Goal: Task Accomplishment & Management: Use online tool/utility

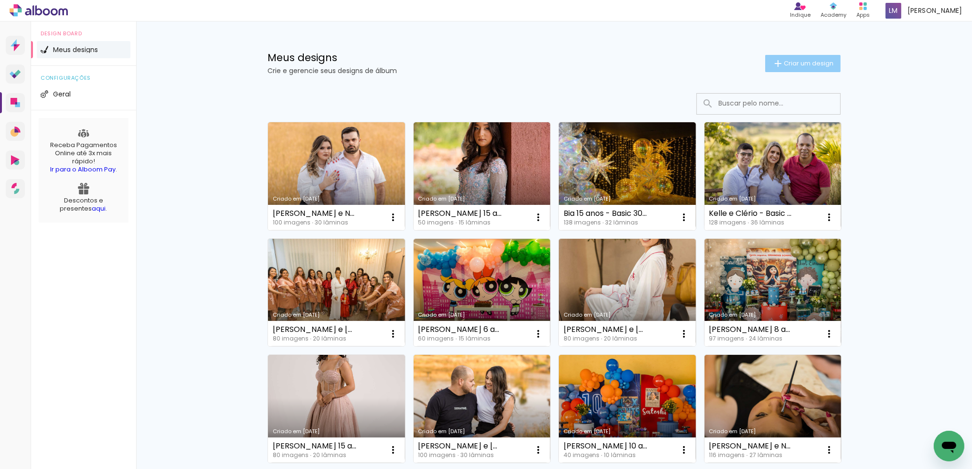
click at [796, 66] on span "Criar um design" at bounding box center [809, 63] width 50 height 6
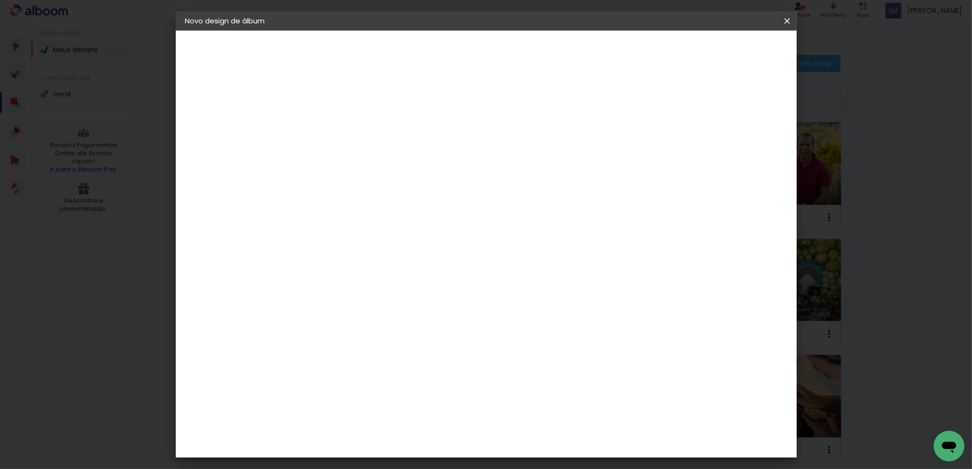
click at [345, 139] on paper-input-container "Título do álbum" at bounding box center [341, 129] width 7 height 24
type input "[PERSON_NAME] 10 anos - Basic 25x25"
type paper-input "[PERSON_NAME] 10 anos - Basic 25x25"
click at [439, 55] on paper-button "Avançar" at bounding box center [416, 51] width 47 height 16
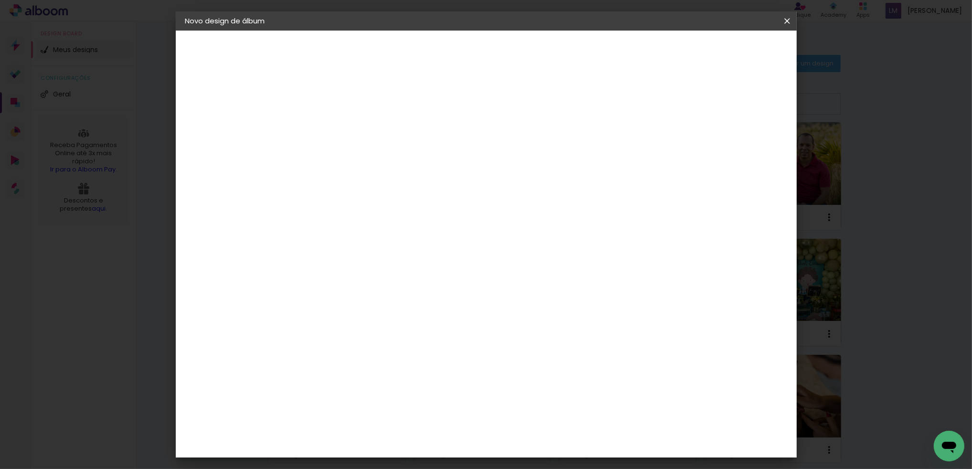
click at [397, 346] on div "DreambooksPro" at bounding box center [366, 350] width 62 height 8
click at [520, 57] on paper-button "Avançar" at bounding box center [496, 51] width 47 height 16
click at [379, 159] on input "text" at bounding box center [359, 166] width 37 height 15
click at [0, 0] on slot "Álbum" at bounding box center [0, 0] width 0 height 0
type input "Álbum"
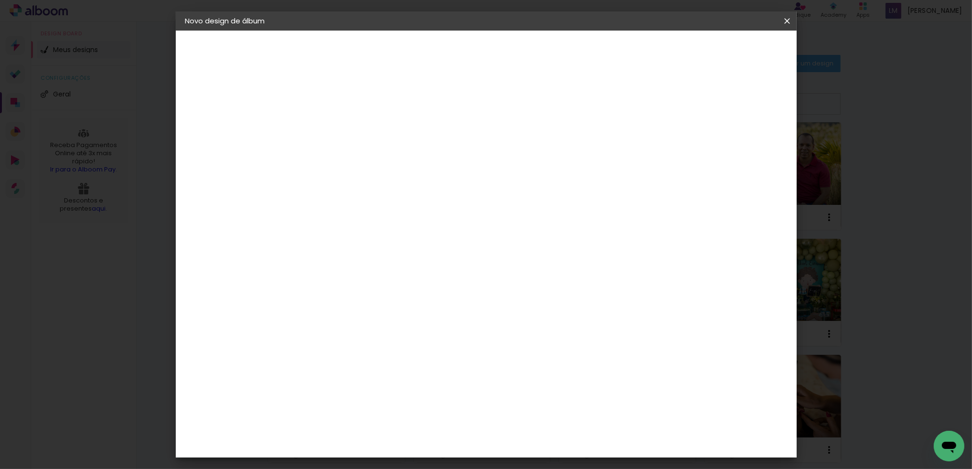
scroll to position [125, 0]
click at [406, 308] on span "25 × 25" at bounding box center [384, 318] width 44 height 20
click at [0, 0] on slot "Avançar" at bounding box center [0, 0] width 0 height 0
drag, startPoint x: 709, startPoint y: 104, endPoint x: 713, endPoint y: 99, distance: 6.1
click at [675, 104] on div at bounding box center [670, 103] width 9 height 9
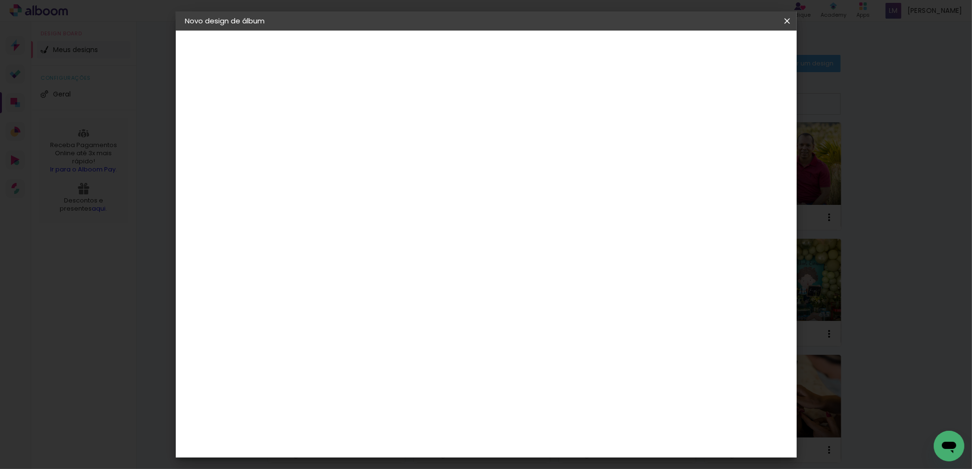
type paper-checkbox "on"
click at [729, 53] on span "Iniciar design" at bounding box center [706, 50] width 43 height 7
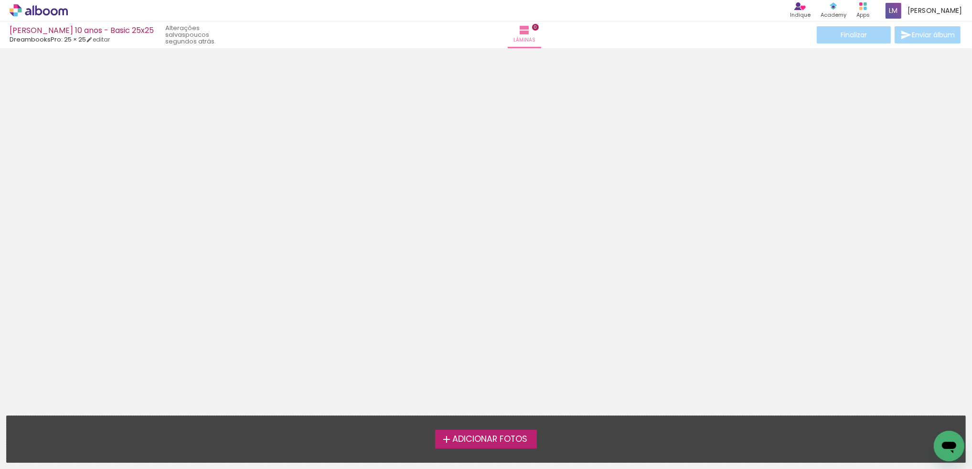
click at [486, 436] on span "Adicionar Fotos" at bounding box center [489, 439] width 75 height 9
click at [0, 0] on input "file" at bounding box center [0, 0] width 0 height 0
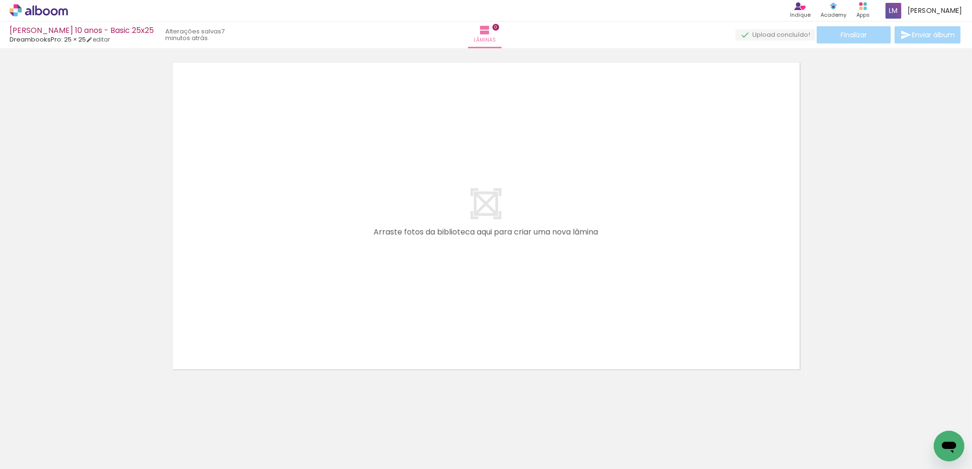
scroll to position [0, 241]
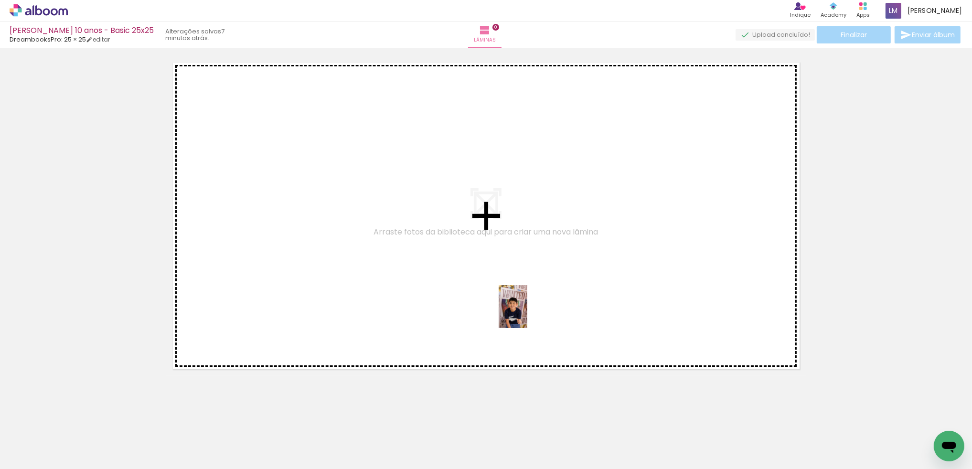
drag, startPoint x: 560, startPoint y: 432, endPoint x: 527, endPoint y: 314, distance: 122.9
click at [527, 314] on quentale-workspace at bounding box center [486, 234] width 972 height 469
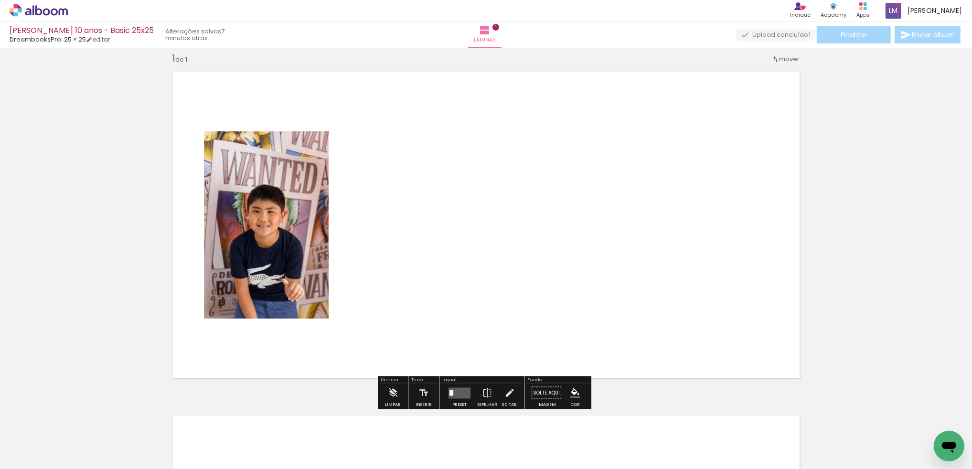
scroll to position [7, 0]
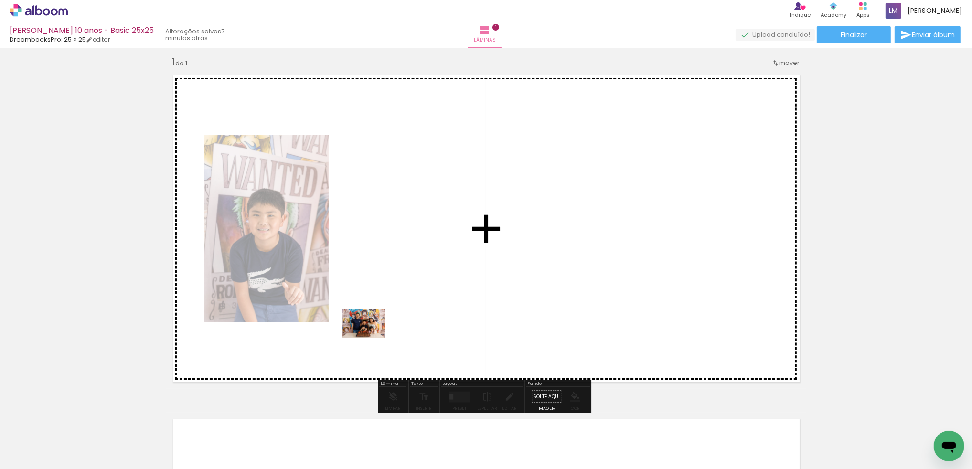
drag, startPoint x: 340, startPoint y: 439, endPoint x: 371, endPoint y: 338, distance: 105.4
click at [371, 338] on quentale-workspace at bounding box center [486, 234] width 972 height 469
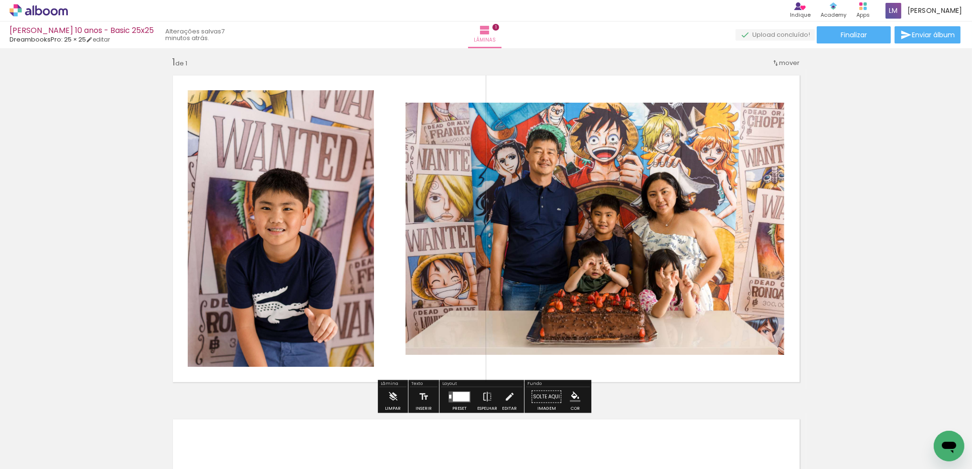
click at [454, 398] on div at bounding box center [461, 397] width 17 height 10
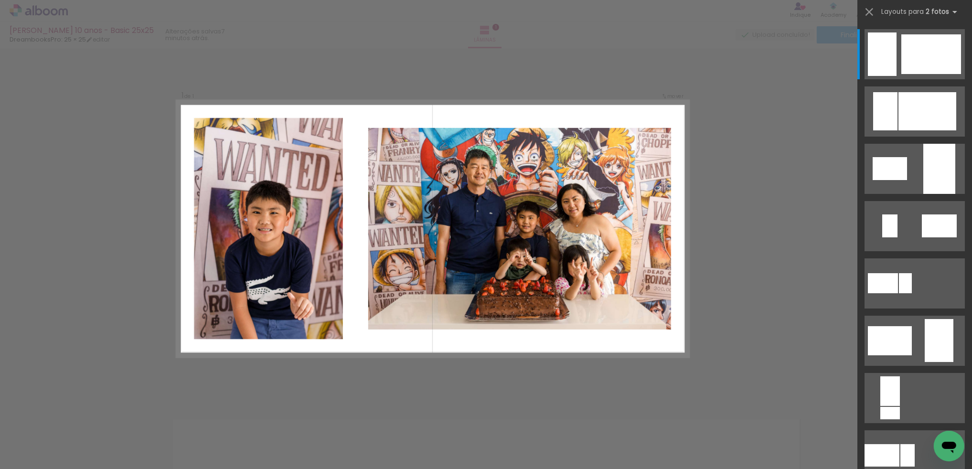
click at [425, 397] on div "Confirmar Cancelar" at bounding box center [486, 396] width 972 height 711
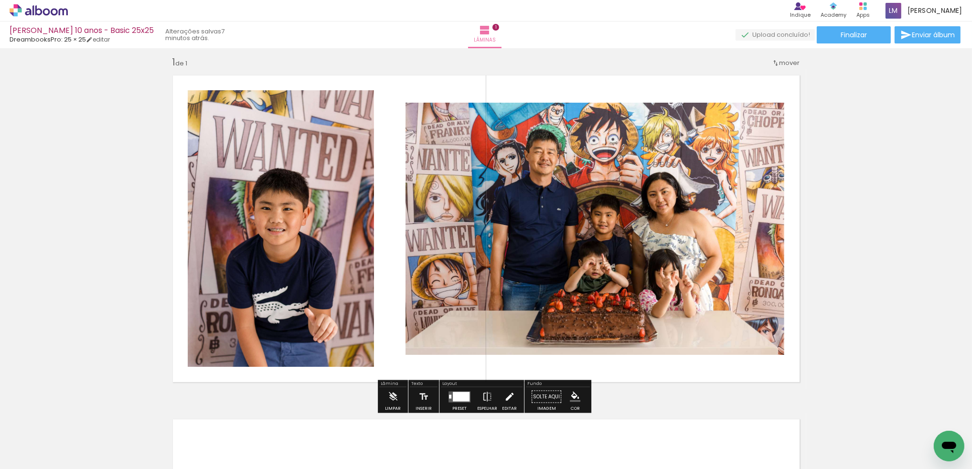
click at [507, 398] on iron-icon at bounding box center [509, 396] width 11 height 19
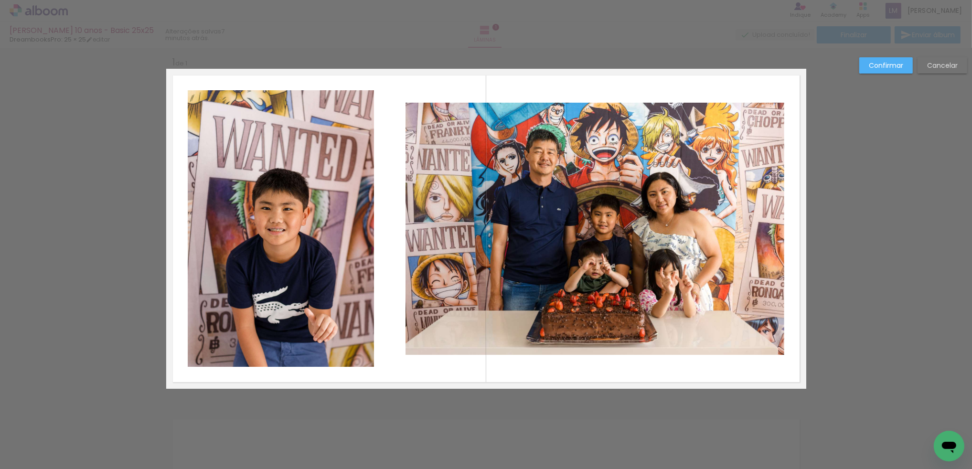
click at [481, 399] on div "Confirmar Cancelar" at bounding box center [486, 396] width 972 height 711
click at [482, 370] on quentale-layouter at bounding box center [486, 229] width 640 height 320
click at [449, 406] on div "Confirmar Cancelar" at bounding box center [486, 396] width 972 height 711
click at [445, 371] on quentale-layouter at bounding box center [486, 229] width 640 height 320
click at [823, 199] on div "Confirmar Cancelar" at bounding box center [486, 396] width 972 height 711
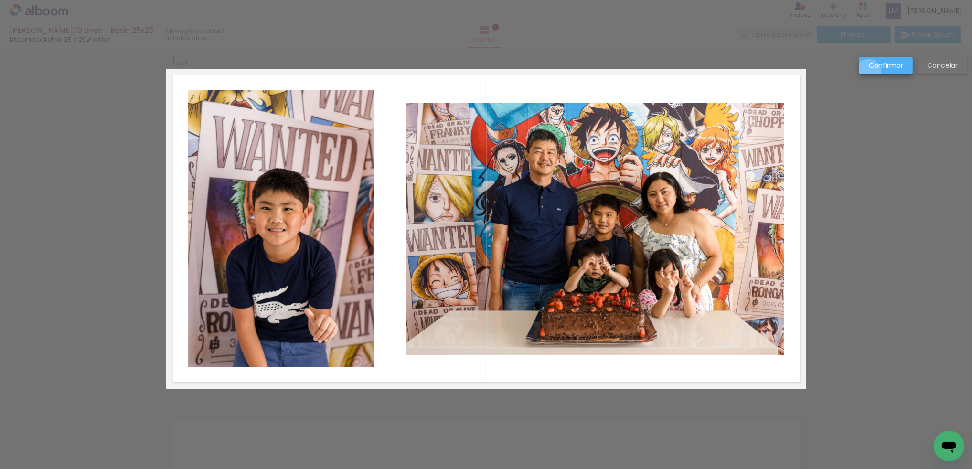
click at [869, 72] on paper-button "Confirmar" at bounding box center [885, 65] width 53 height 16
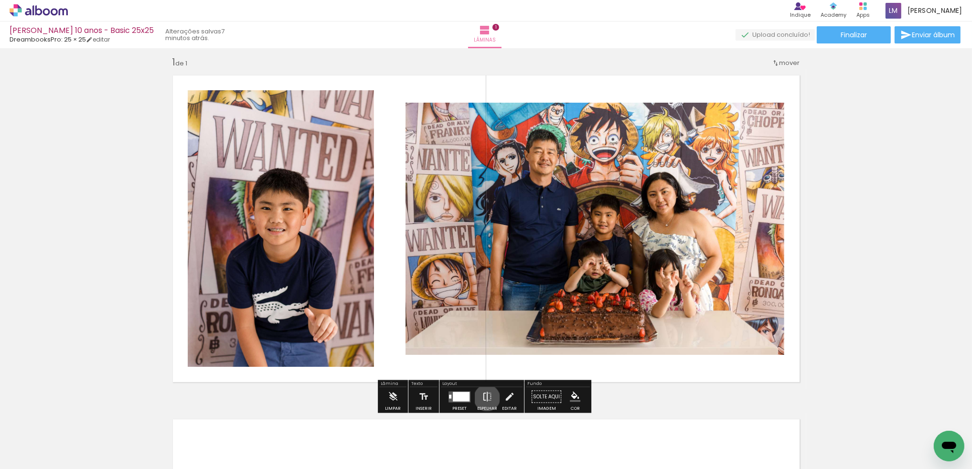
click at [485, 398] on iron-icon at bounding box center [487, 396] width 11 height 19
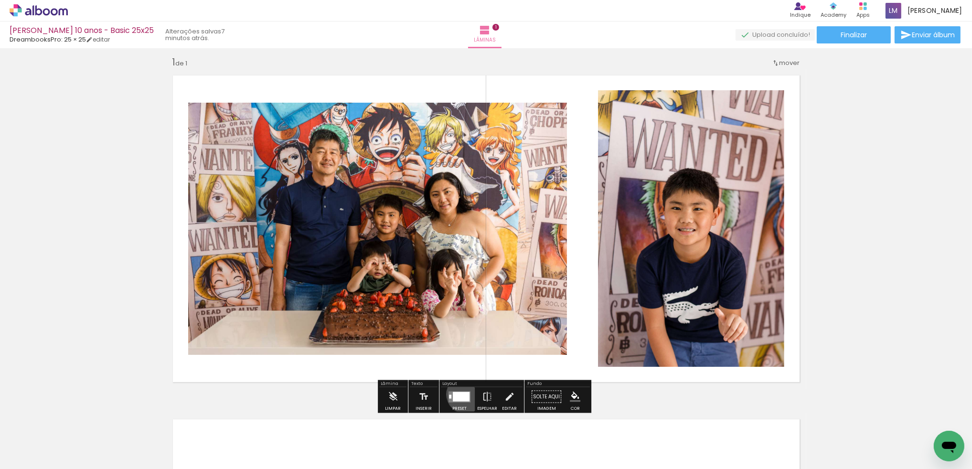
click at [463, 394] on div at bounding box center [461, 397] width 17 height 10
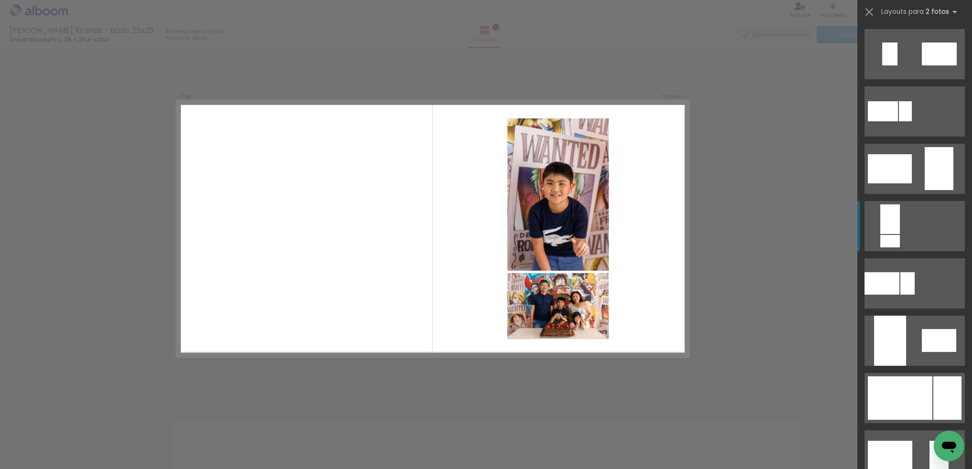
scroll to position [227, 0]
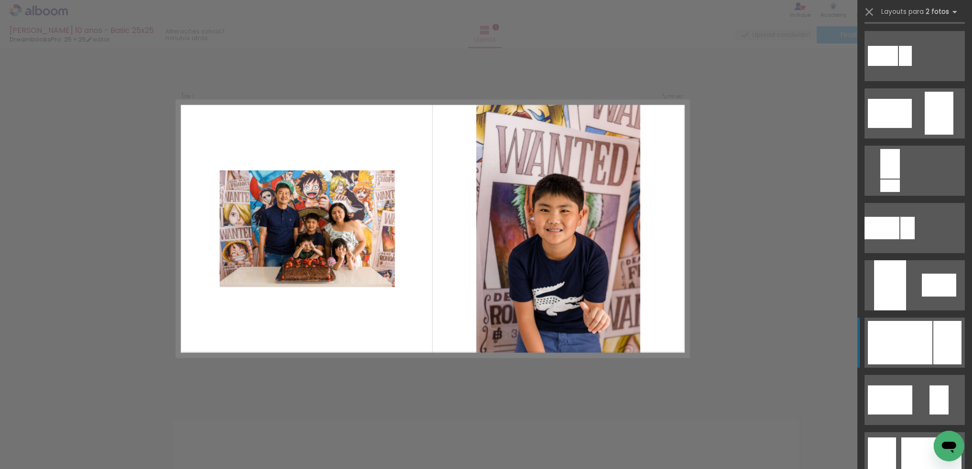
click at [889, 337] on div at bounding box center [900, 342] width 64 height 43
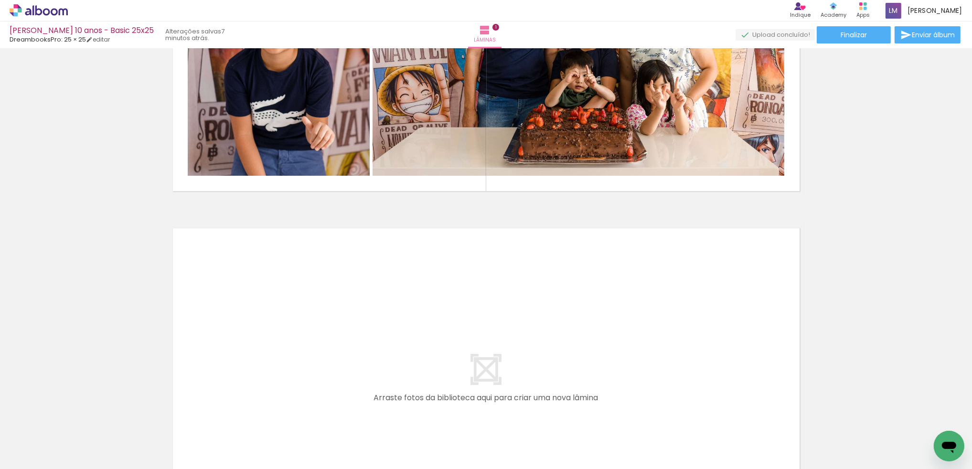
scroll to position [320, 0]
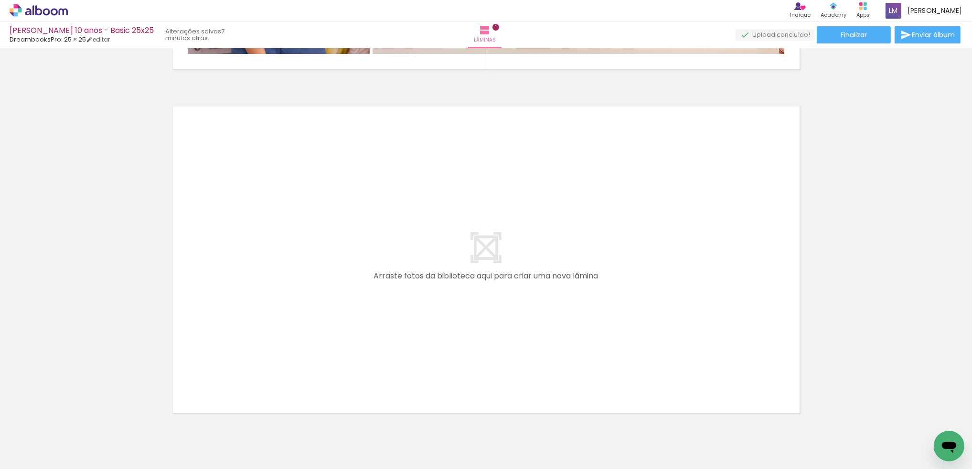
click at [38, 441] on input "Todas as fotos" at bounding box center [27, 440] width 36 height 8
click at [0, 0] on slot "Não utilizadas" at bounding box center [0, 0] width 0 height 0
type input "Não utilizadas"
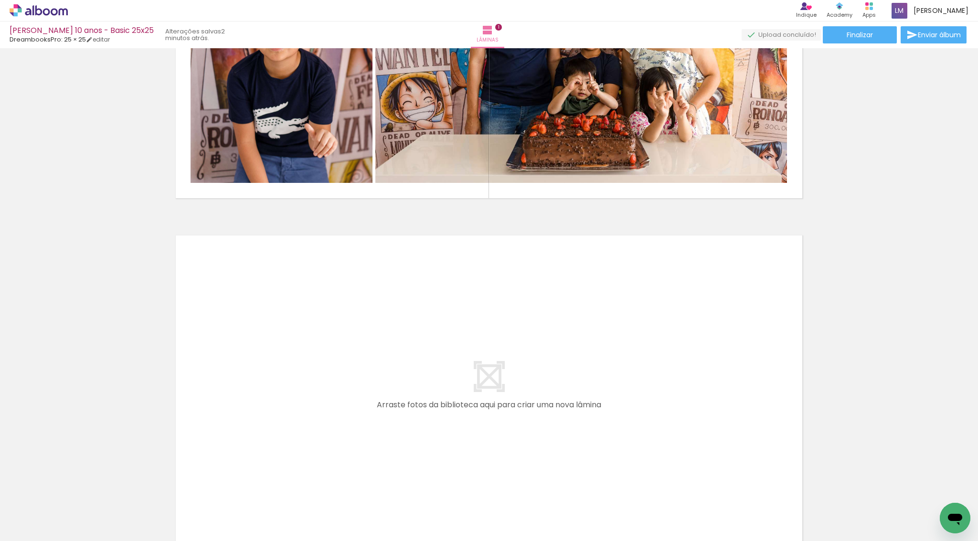
scroll to position [227, 0]
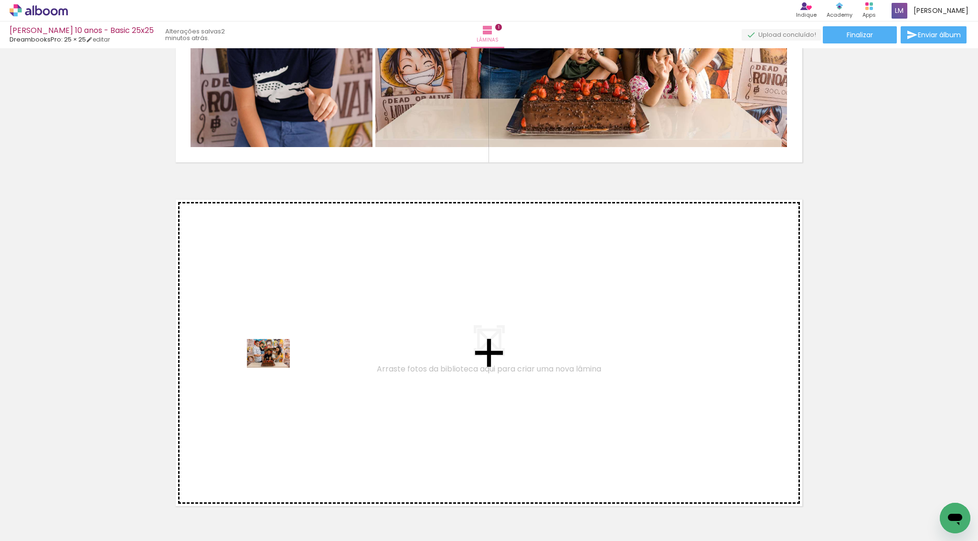
drag, startPoint x: 147, startPoint y: 515, endPoint x: 276, endPoint y: 368, distance: 195.6
click at [276, 368] on quentale-workspace at bounding box center [489, 270] width 978 height 541
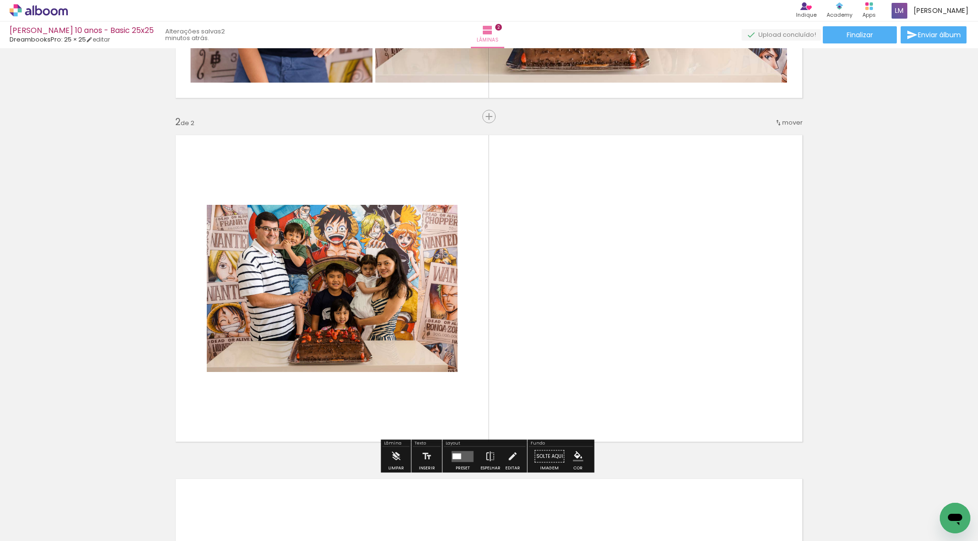
scroll to position [315, 0]
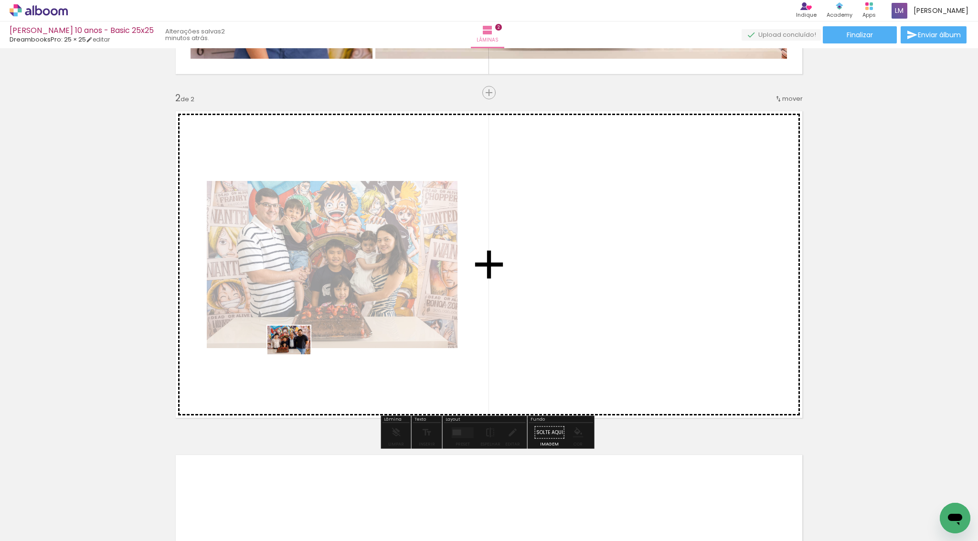
drag, startPoint x: 258, startPoint y: 514, endPoint x: 296, endPoint y: 354, distance: 163.9
click at [296, 354] on quentale-workspace at bounding box center [489, 270] width 978 height 541
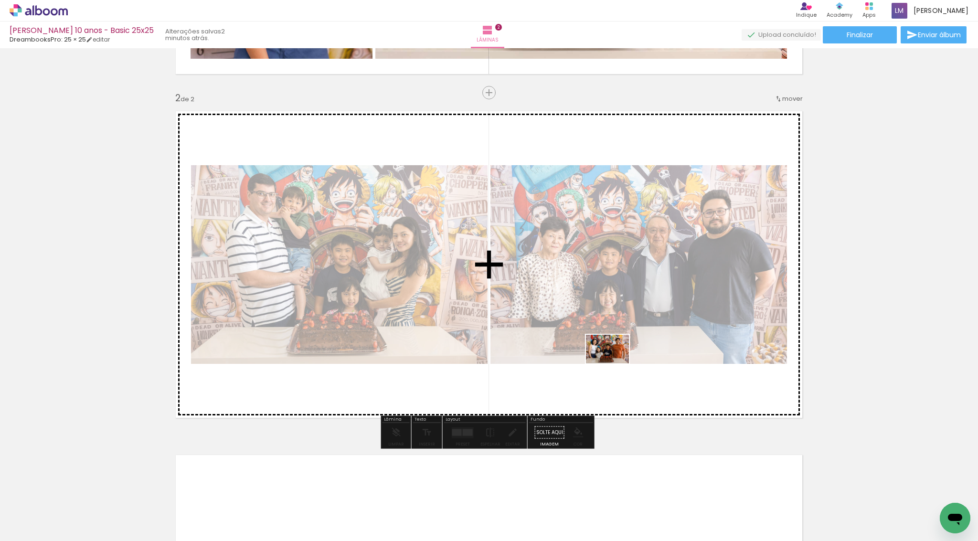
drag, startPoint x: 631, startPoint y: 511, endPoint x: 615, endPoint y: 363, distance: 148.5
click at [615, 363] on quentale-workspace at bounding box center [489, 270] width 978 height 541
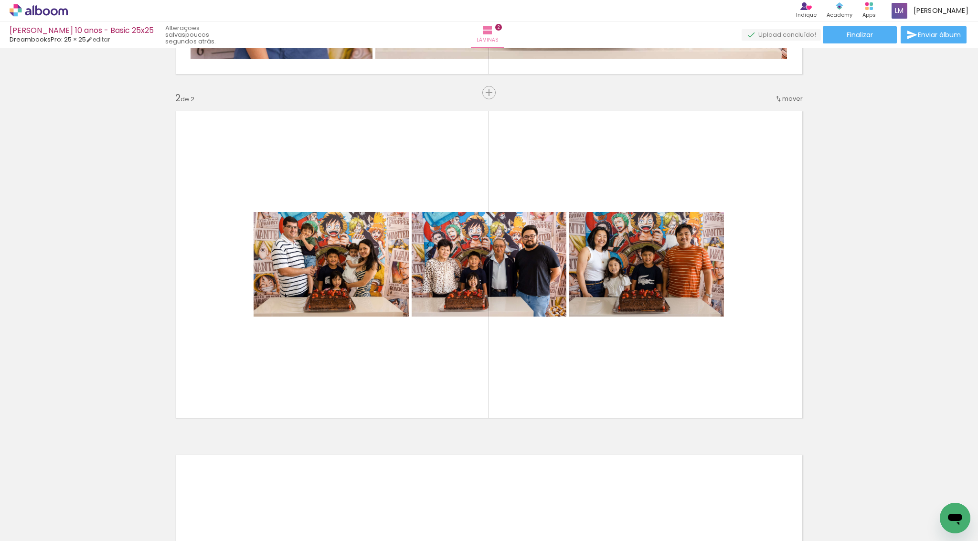
scroll to position [0, 0]
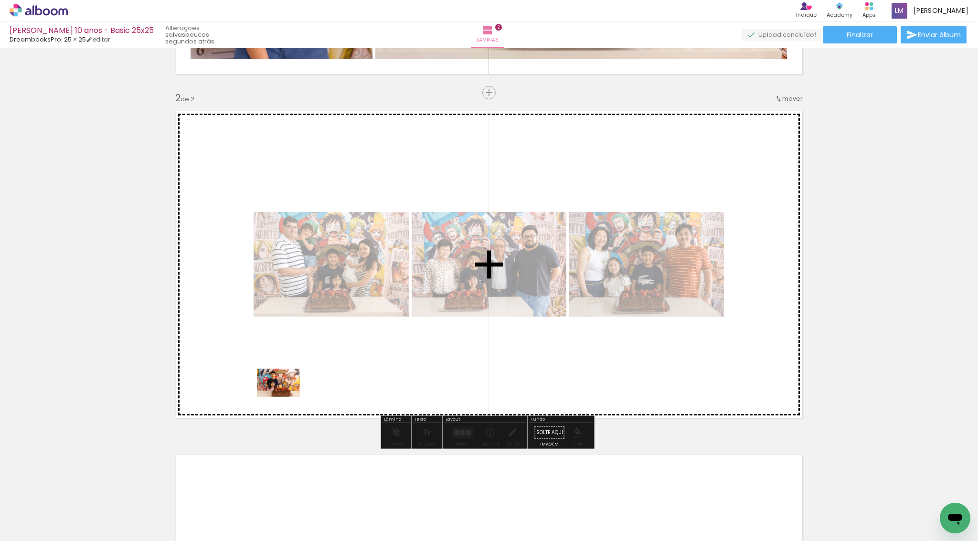
drag, startPoint x: 206, startPoint y: 515, endPoint x: 286, endPoint y: 397, distance: 142.0
click at [286, 397] on quentale-workspace at bounding box center [489, 270] width 978 height 541
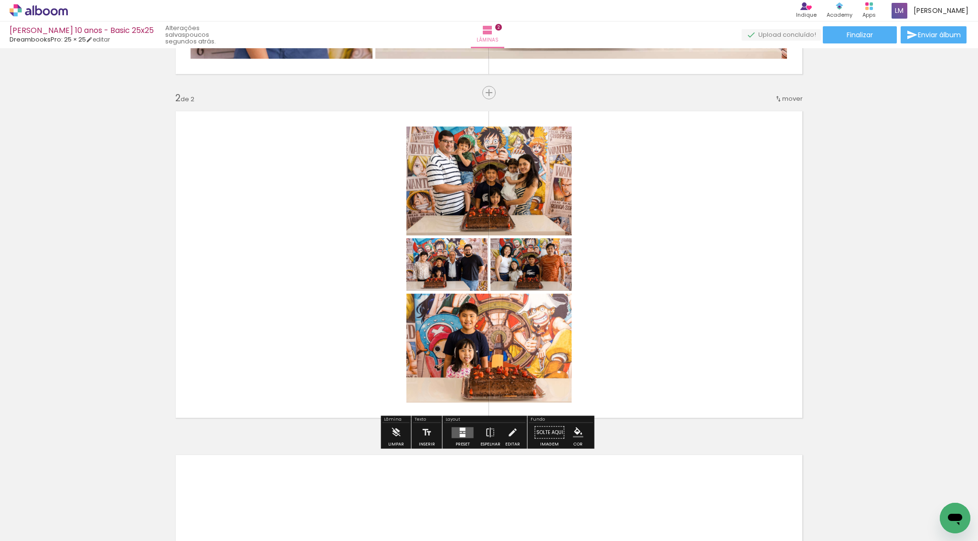
click at [460, 434] on div at bounding box center [463, 435] width 6 height 3
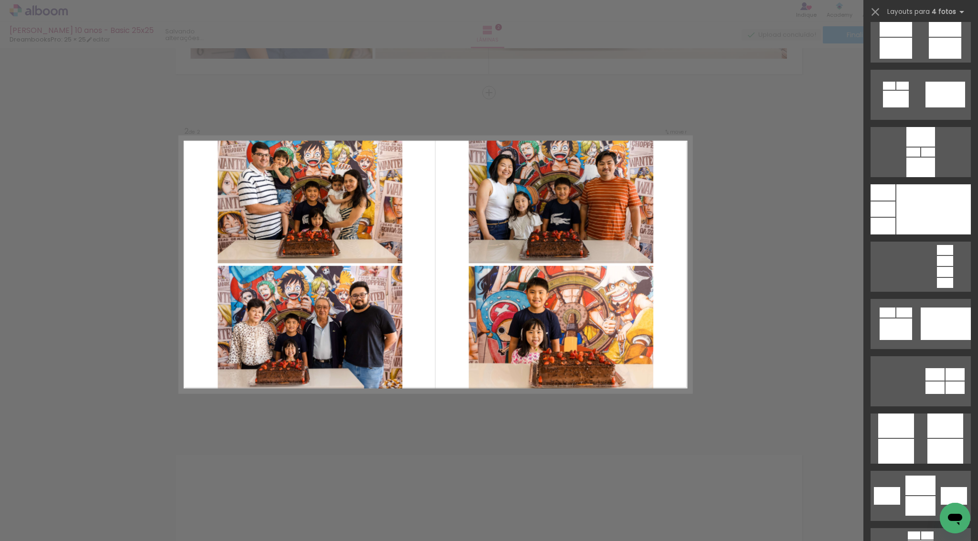
scroll to position [3089, 0]
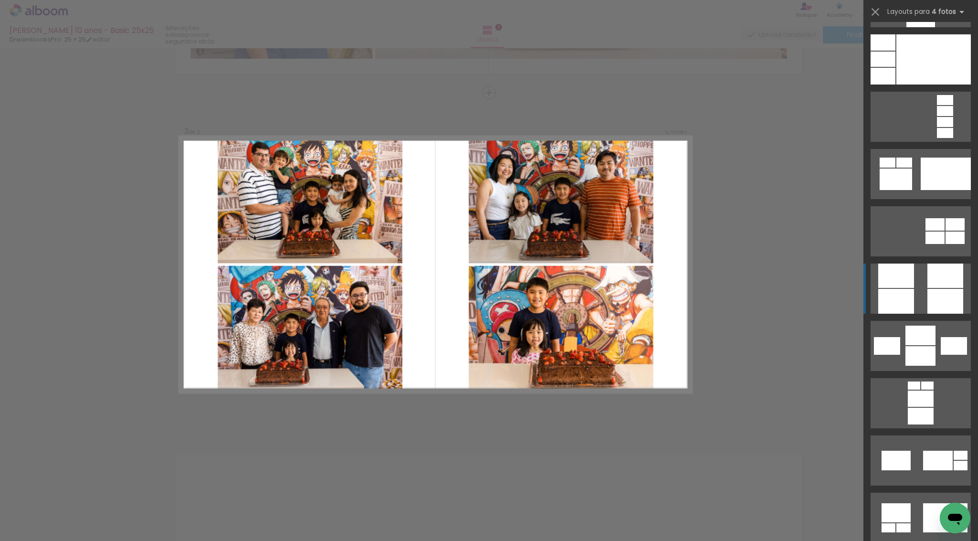
click at [906, 294] on div at bounding box center [896, 301] width 36 height 25
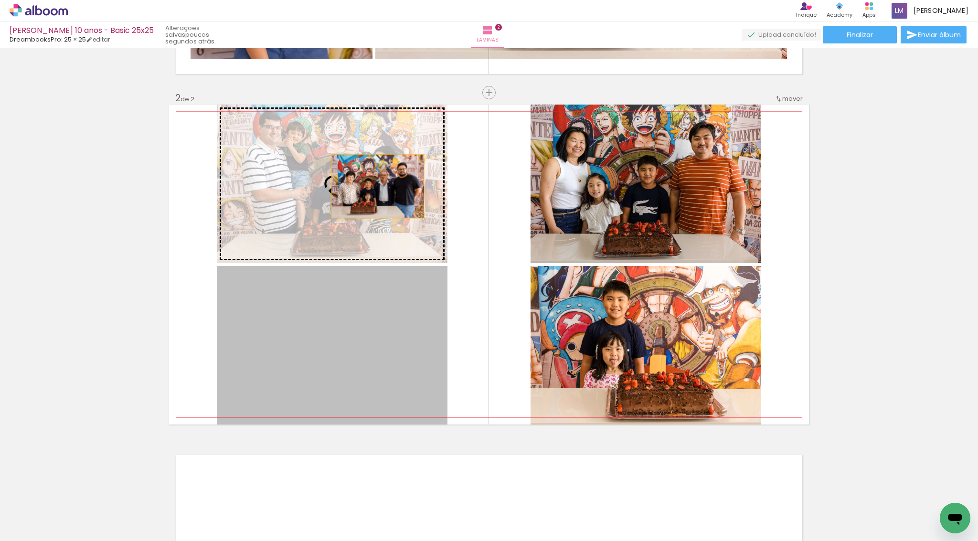
drag, startPoint x: 386, startPoint y: 326, endPoint x: 375, endPoint y: 186, distance: 140.4
click at [0, 0] on slot at bounding box center [0, 0] width 0 height 0
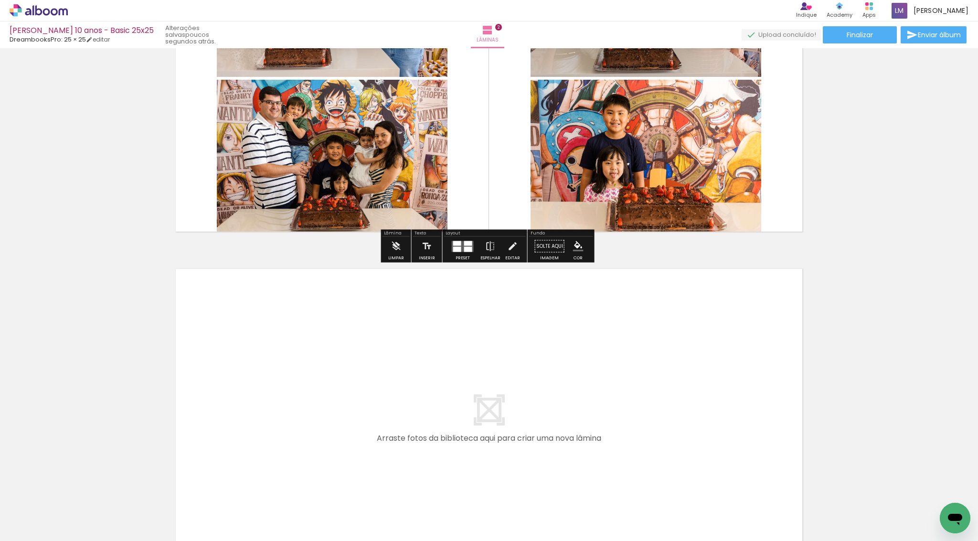
scroll to position [636, 0]
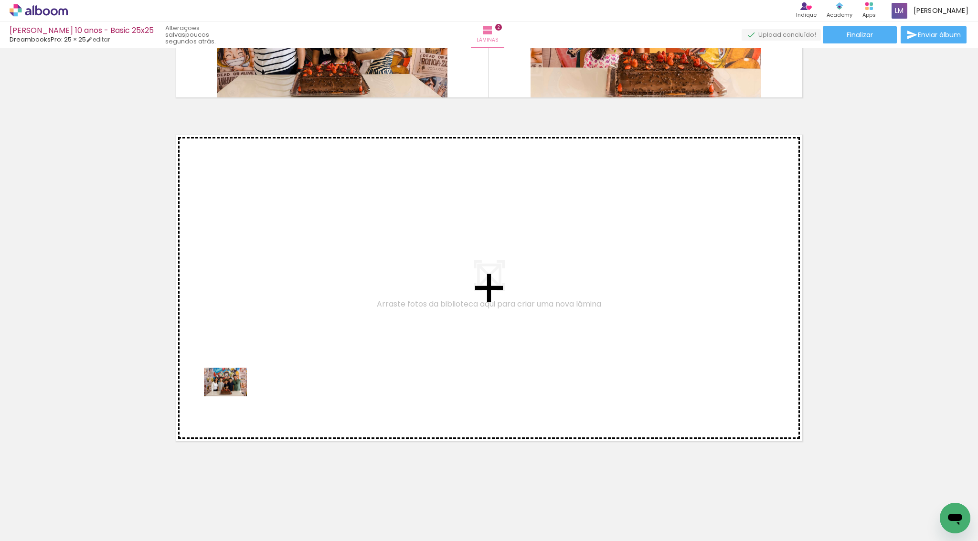
drag, startPoint x: 101, startPoint y: 500, endPoint x: 233, endPoint y: 396, distance: 167.6
click at [233, 396] on quentale-workspace at bounding box center [489, 270] width 978 height 541
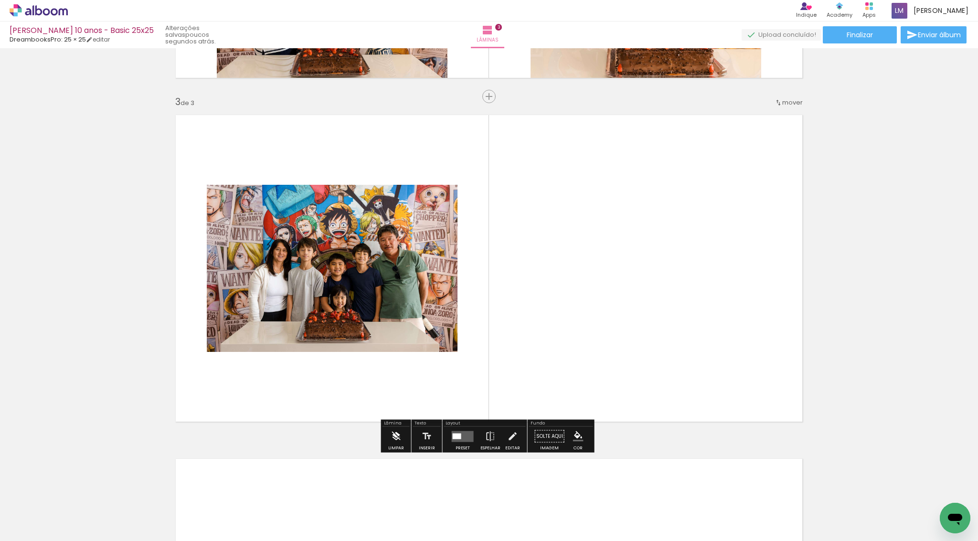
scroll to position [659, 0]
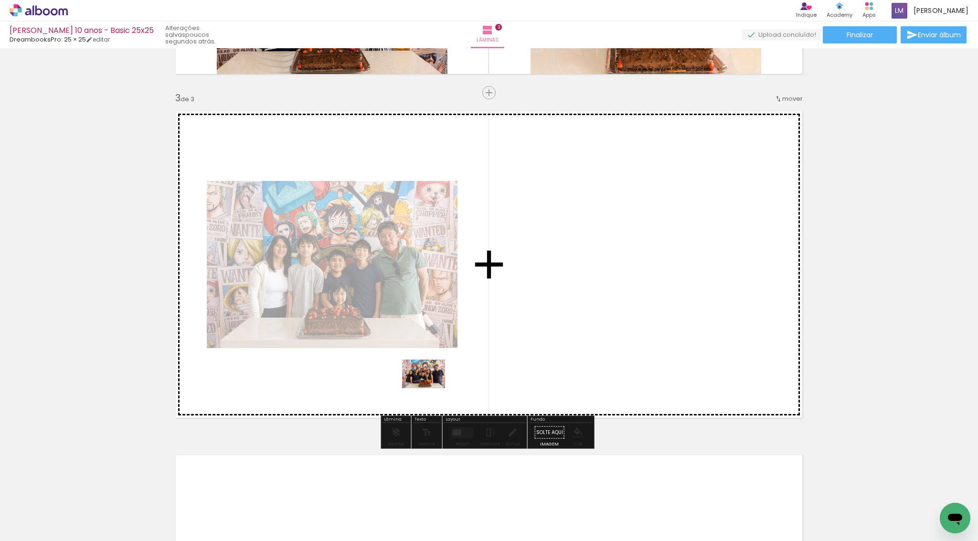
drag, startPoint x: 418, startPoint y: 504, endPoint x: 431, endPoint y: 388, distance: 116.2
click at [431, 388] on quentale-workspace at bounding box center [489, 270] width 978 height 541
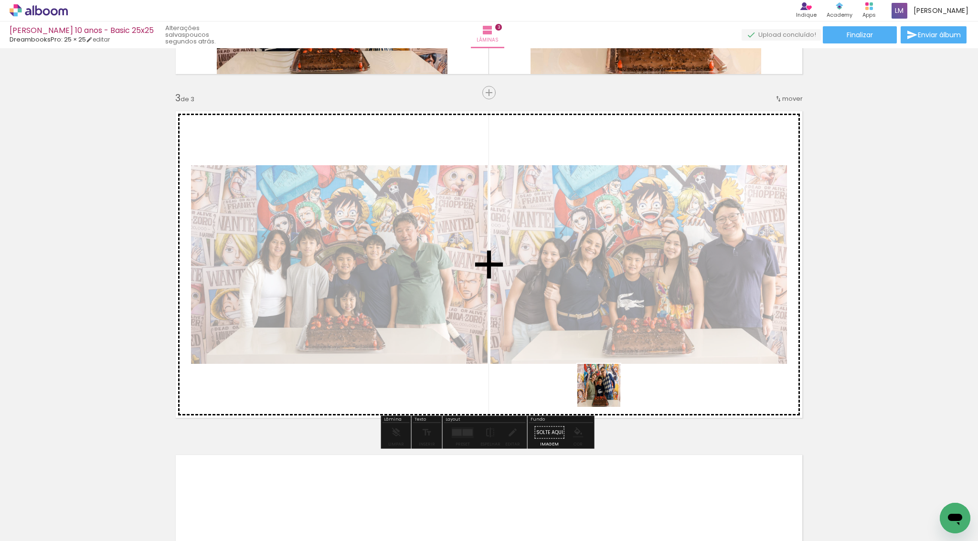
drag, startPoint x: 634, startPoint y: 504, endPoint x: 604, endPoint y: 388, distance: 119.9
click at [604, 388] on quentale-workspace at bounding box center [489, 270] width 978 height 541
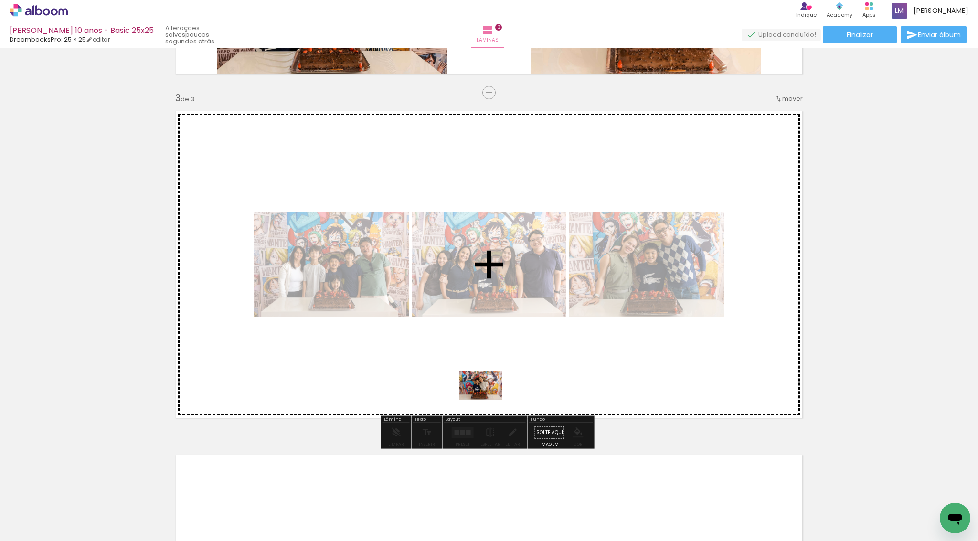
drag, startPoint x: 468, startPoint y: 513, endPoint x: 488, endPoint y: 400, distance: 114.3
click at [488, 400] on quentale-workspace at bounding box center [489, 270] width 978 height 541
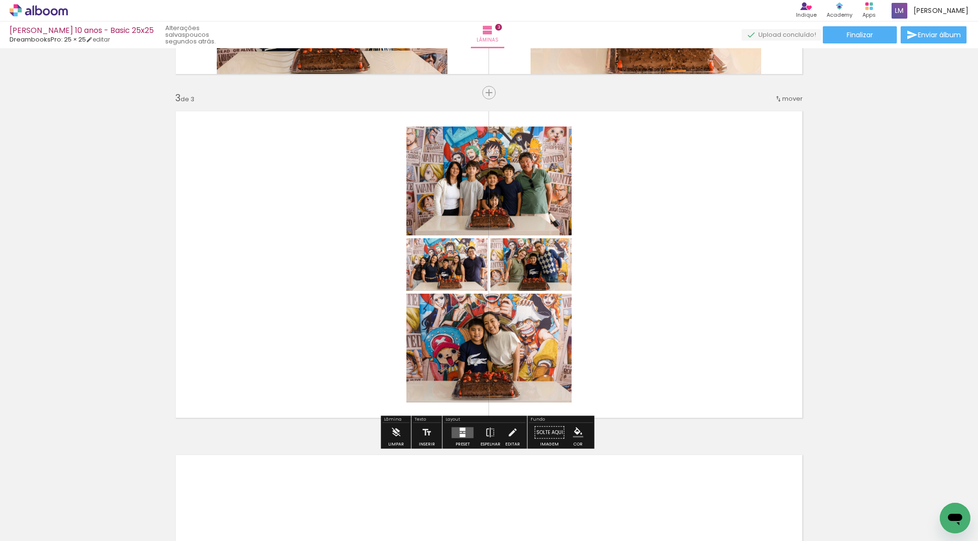
click at [466, 436] on quentale-layouter at bounding box center [463, 432] width 22 height 11
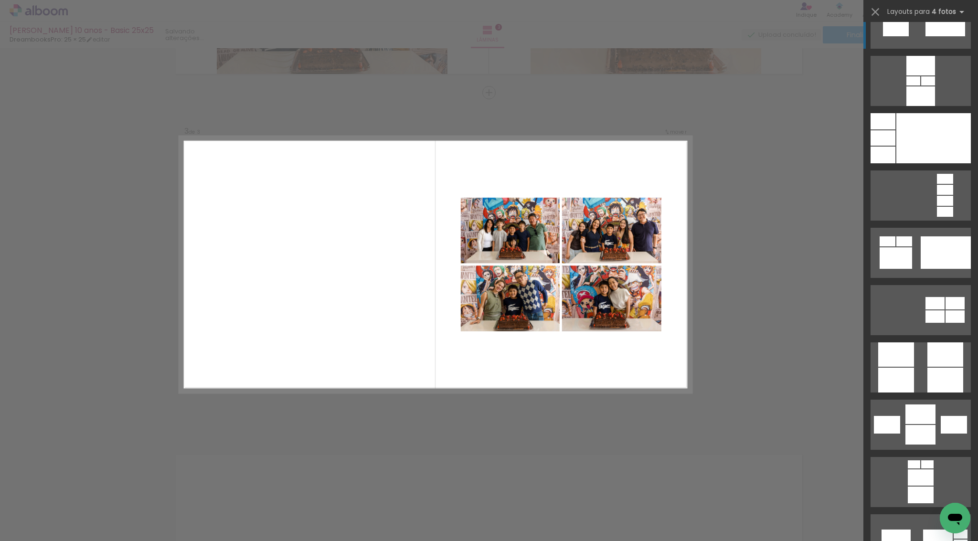
scroll to position [3050, 0]
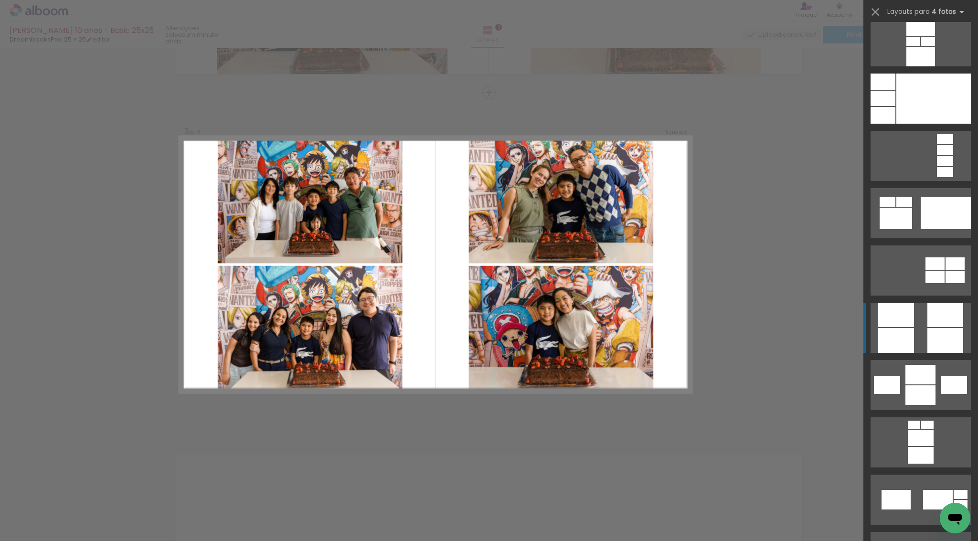
click at [902, 331] on div at bounding box center [896, 340] width 36 height 25
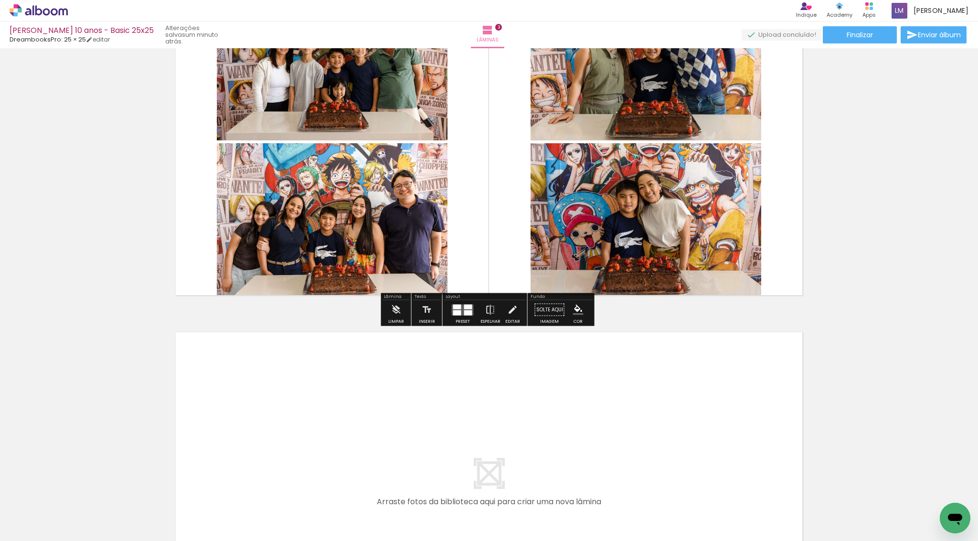
scroll to position [821, 0]
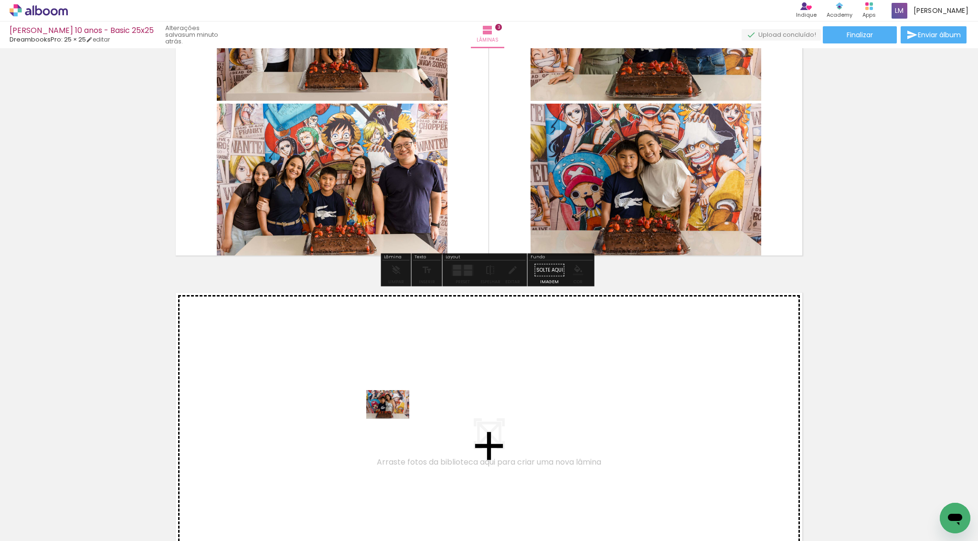
drag, startPoint x: 422, startPoint y: 513, endPoint x: 395, endPoint y: 419, distance: 98.3
click at [395, 419] on quentale-workspace at bounding box center [489, 270] width 978 height 541
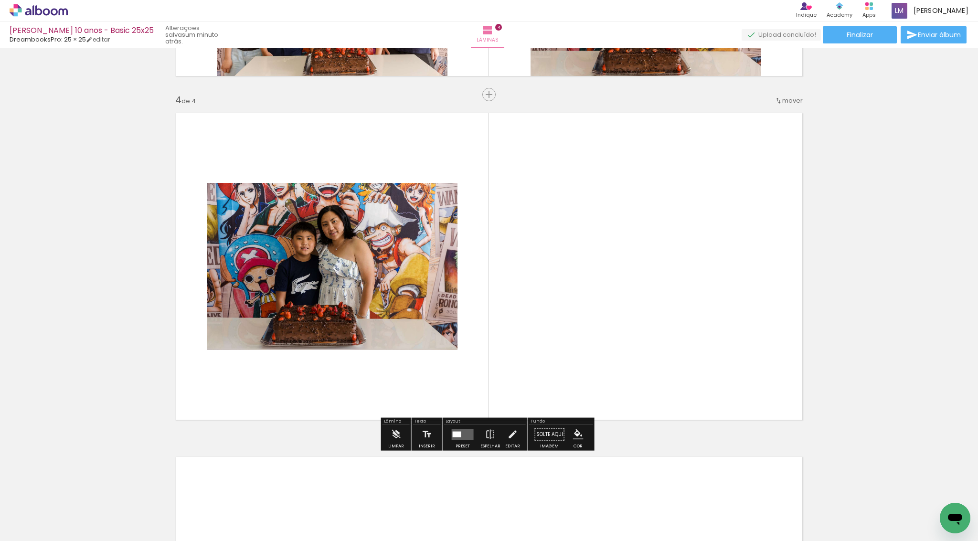
scroll to position [1003, 0]
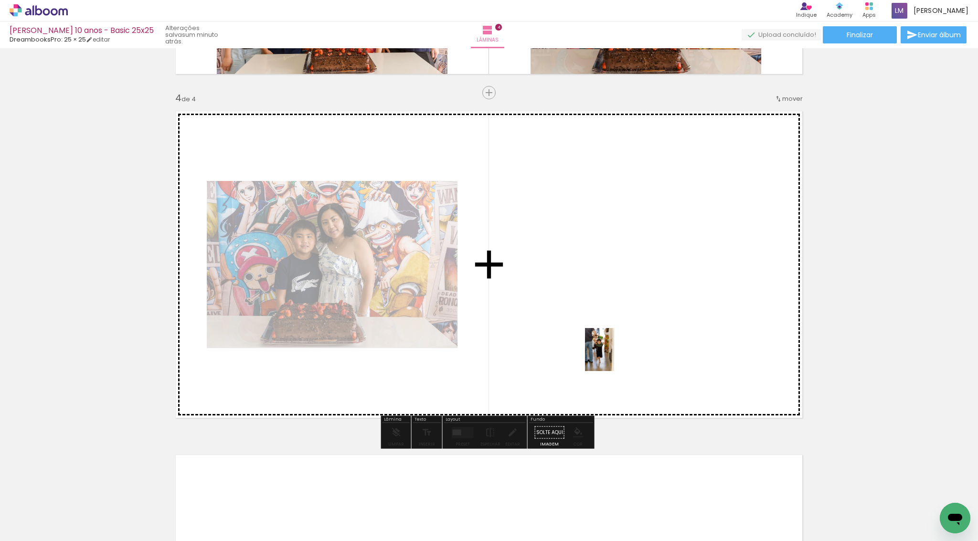
drag, startPoint x: 626, startPoint y: 511, endPoint x: 614, endPoint y: 357, distance: 155.2
click at [614, 357] on quentale-workspace at bounding box center [489, 270] width 978 height 541
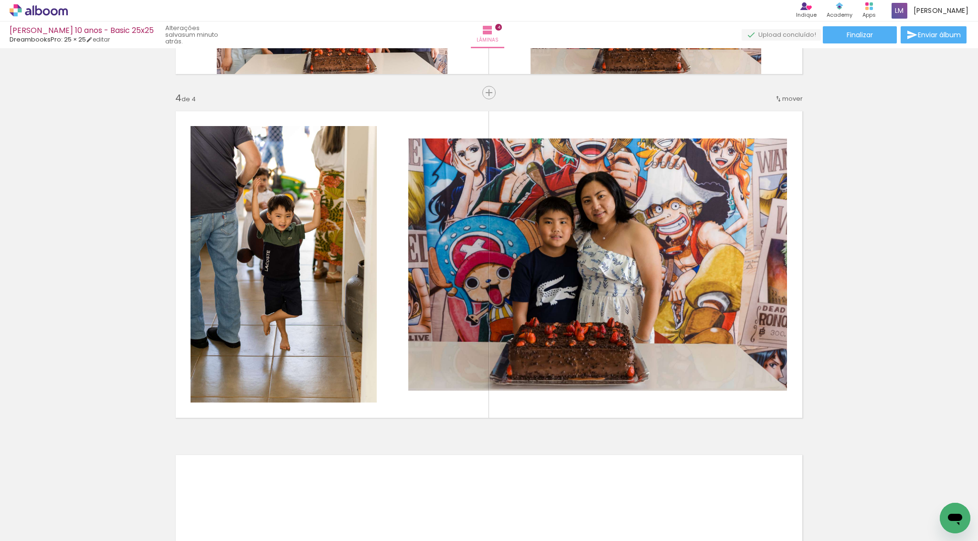
scroll to position [0, 0]
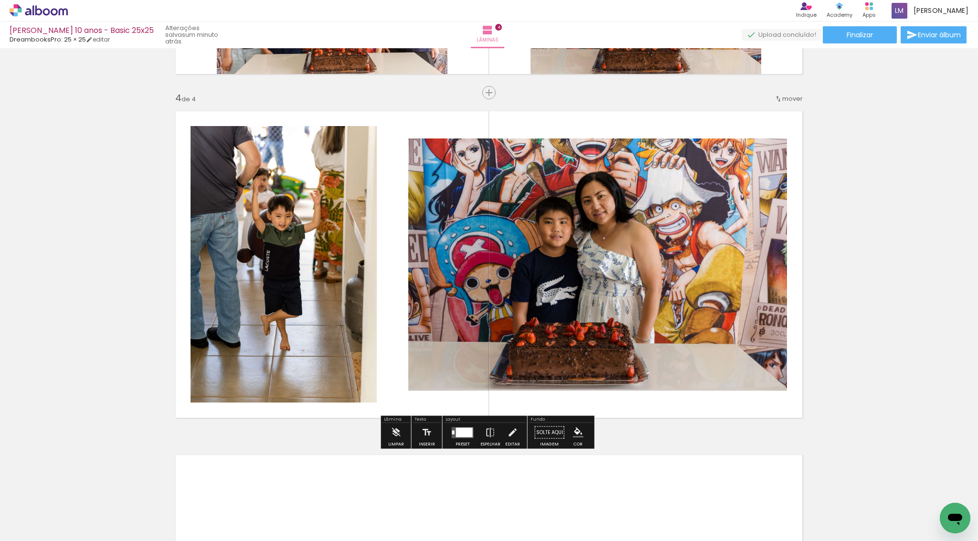
click at [462, 440] on div at bounding box center [463, 432] width 26 height 19
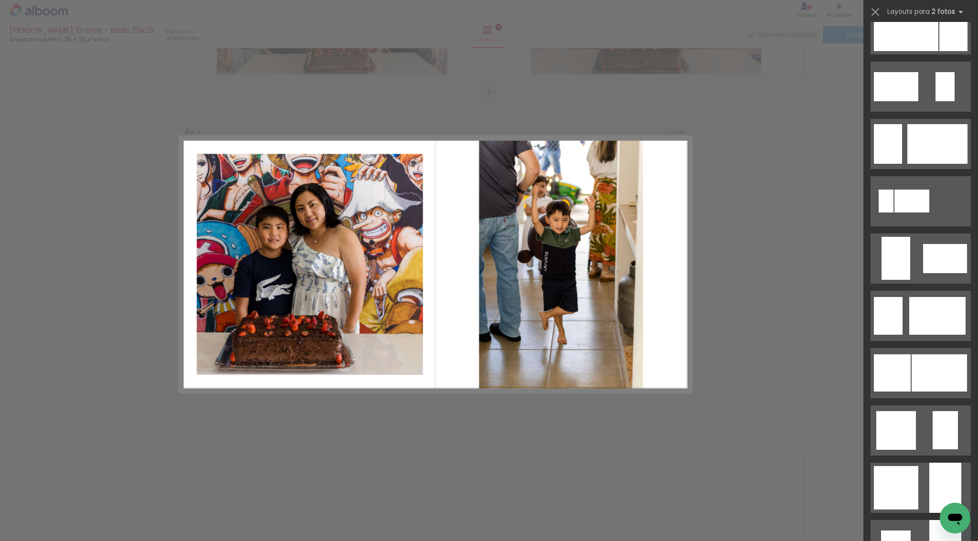
scroll to position [753, 0]
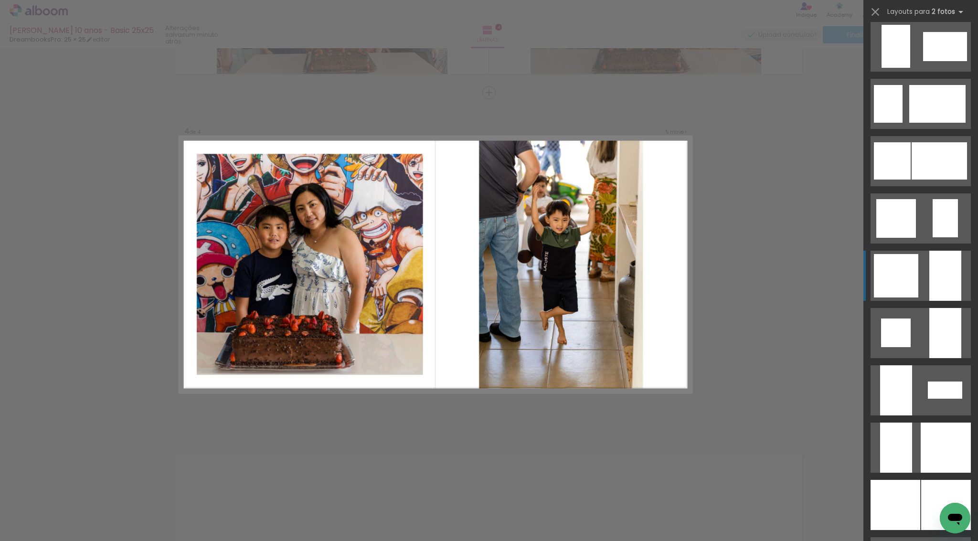
click at [900, 285] on div at bounding box center [896, 275] width 44 height 43
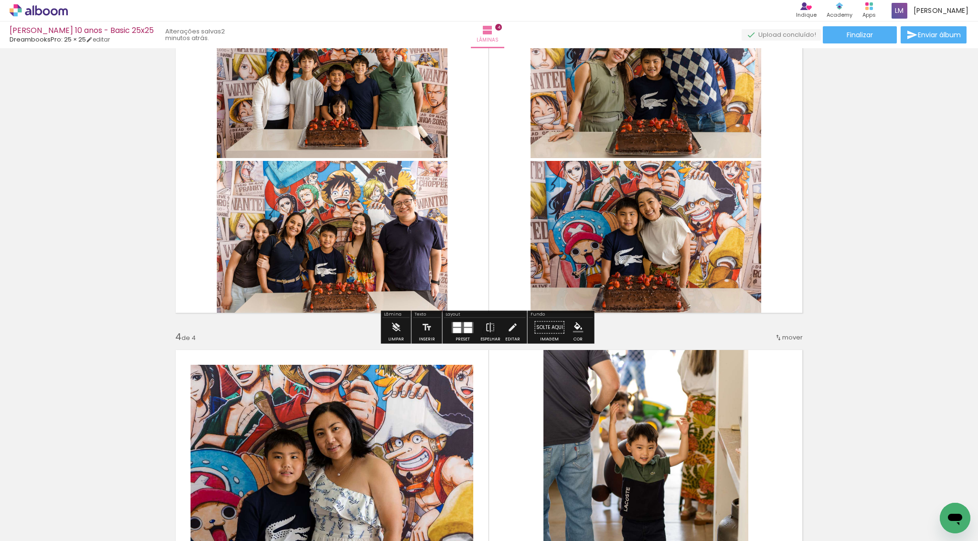
scroll to position [975, 0]
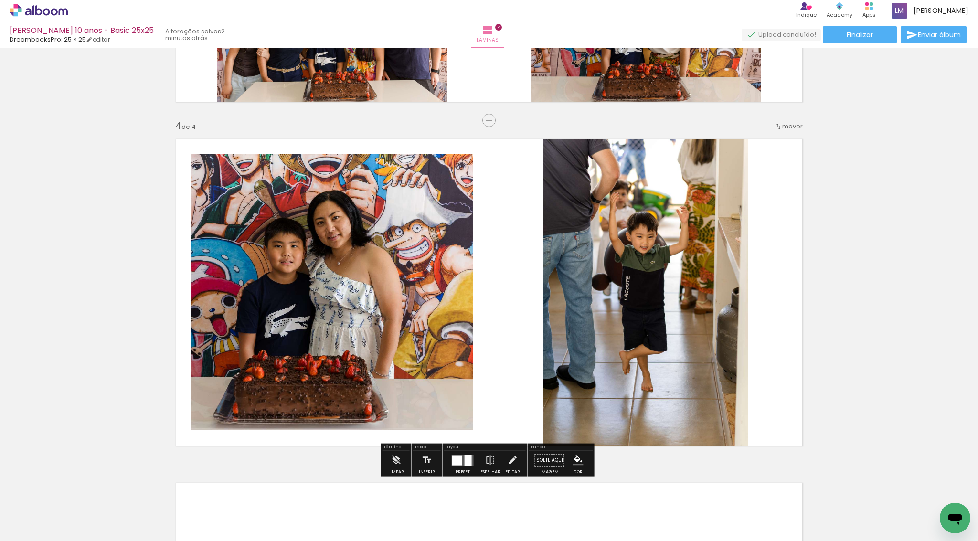
click at [785, 129] on span "mover" at bounding box center [792, 126] width 21 height 9
click at [774, 138] on paper-item "antes da 2" at bounding box center [765, 141] width 73 height 16
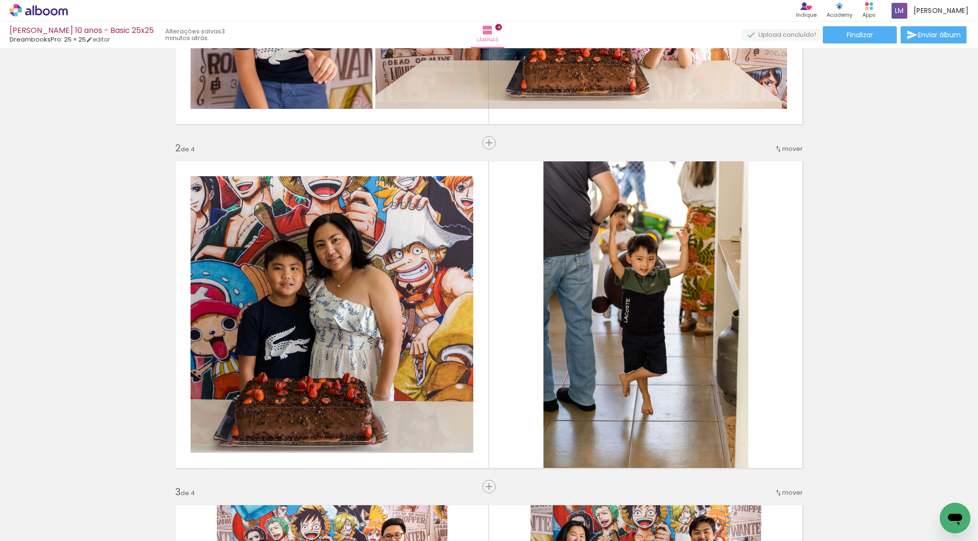
scroll to position [304, 0]
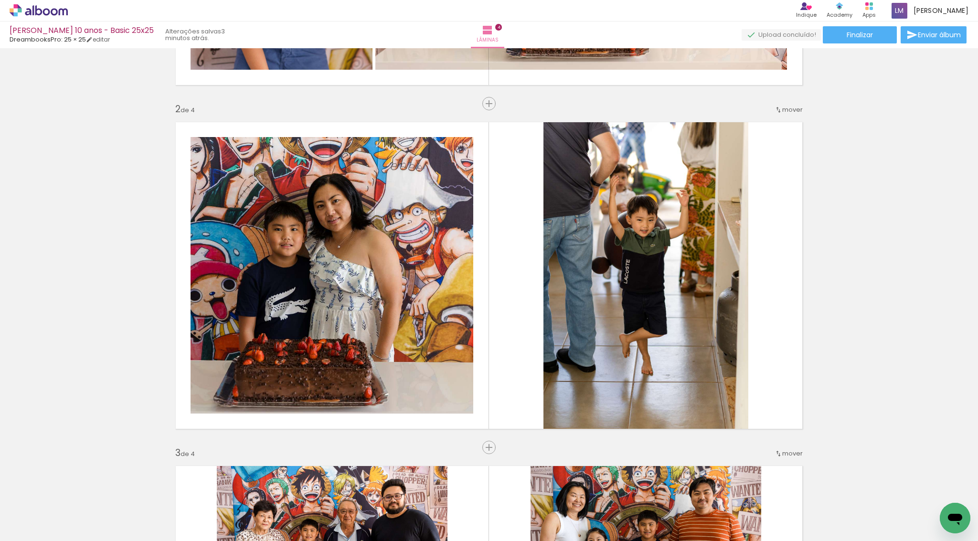
click at [32, 468] on span "Adicionar Fotos" at bounding box center [34, 536] width 29 height 11
click at [0, 0] on input "file" at bounding box center [0, 0] width 0 height 0
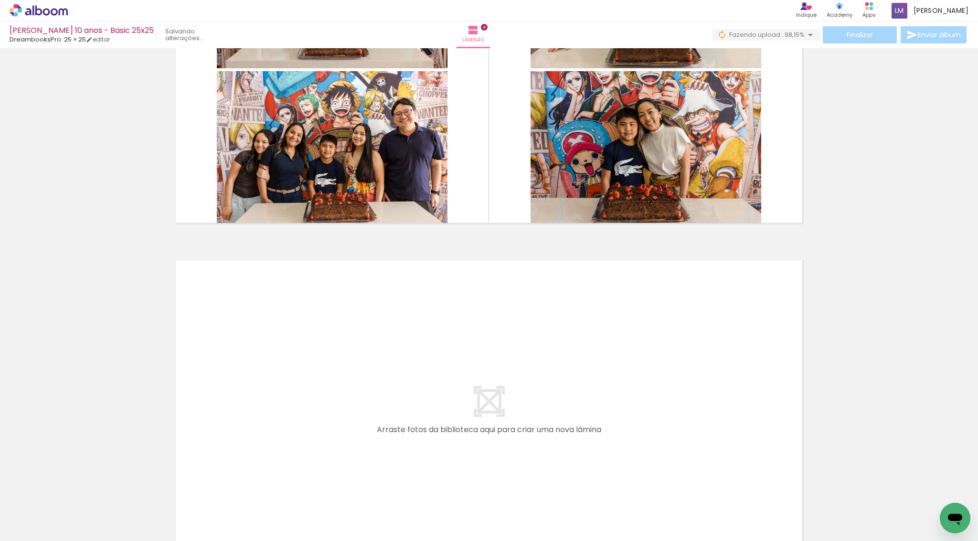
scroll to position [1323, 0]
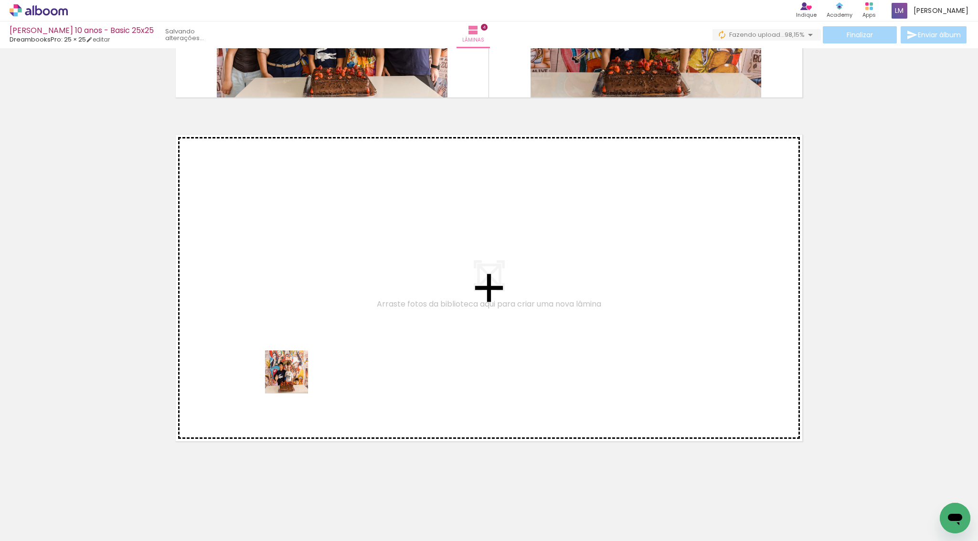
drag, startPoint x: 98, startPoint y: 504, endPoint x: 128, endPoint y: 496, distance: 31.2
click at [294, 380] on quentale-workspace at bounding box center [489, 270] width 978 height 541
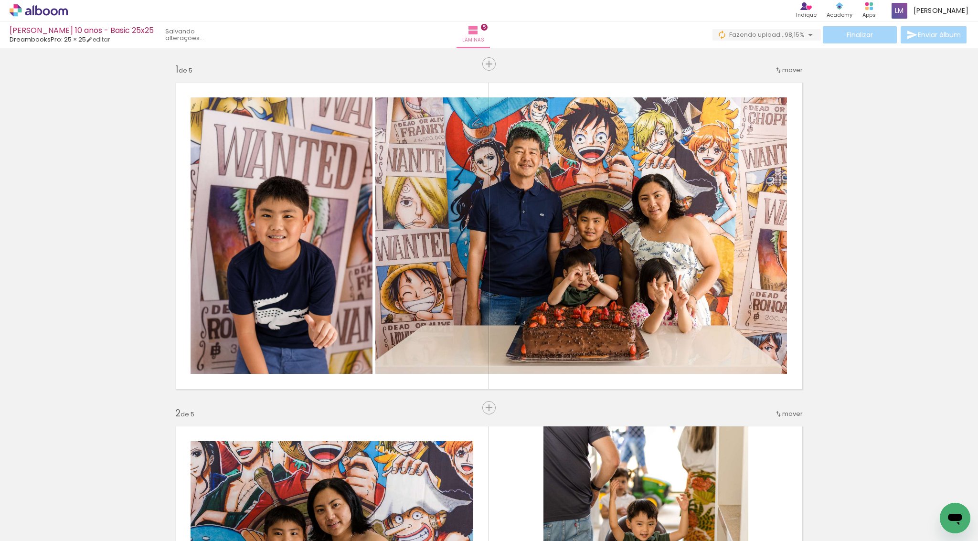
scroll to position [753, 0]
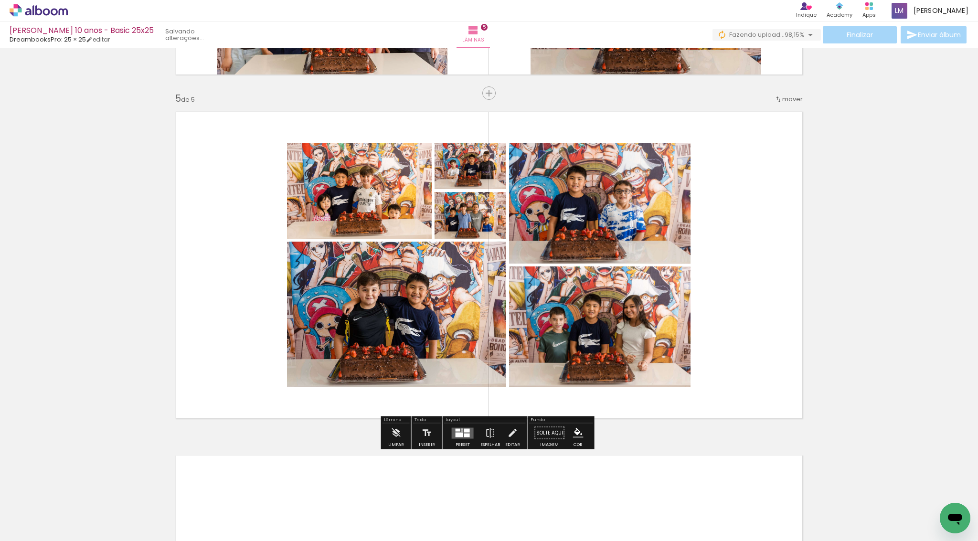
click at [460, 436] on div at bounding box center [460, 434] width 8 height 5
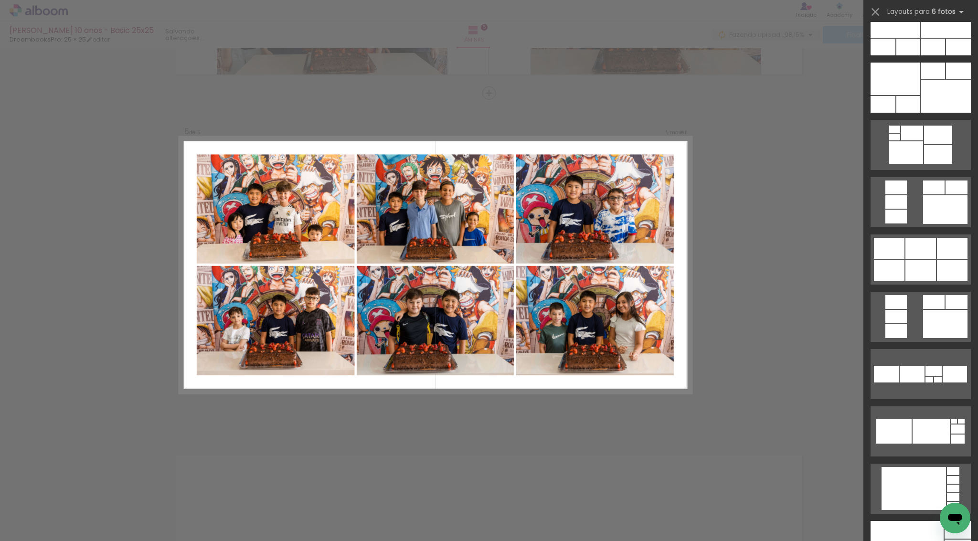
scroll to position [672, 0]
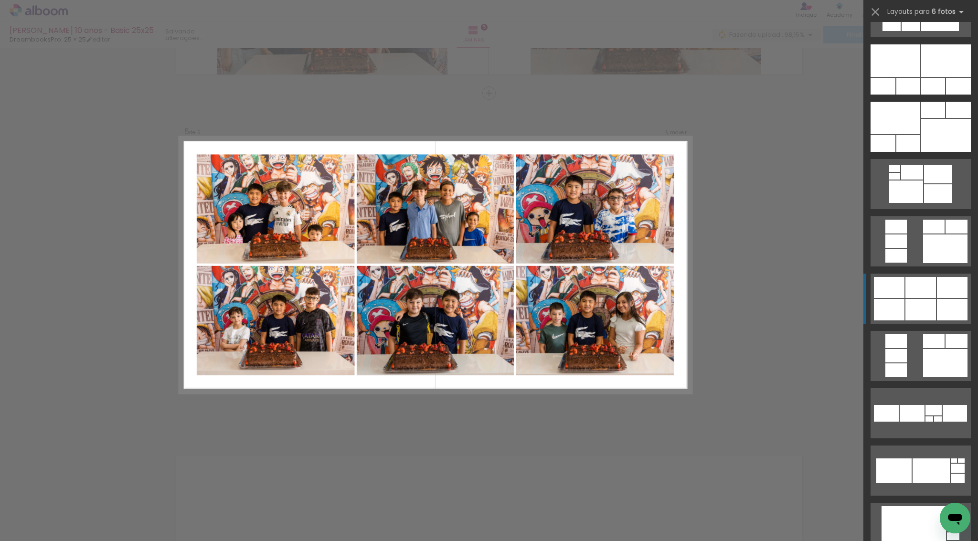
click at [926, 309] on div at bounding box center [920, 309] width 31 height 21
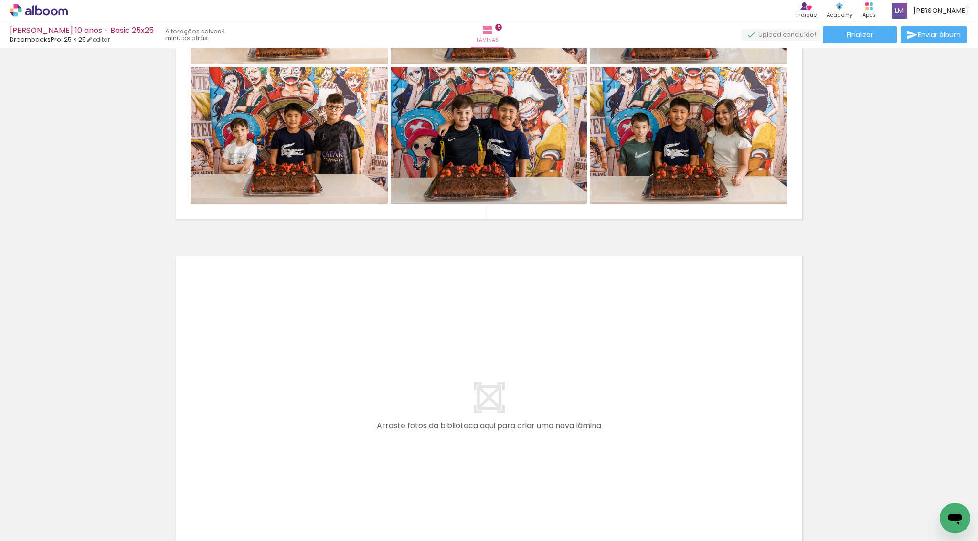
scroll to position [1659, 0]
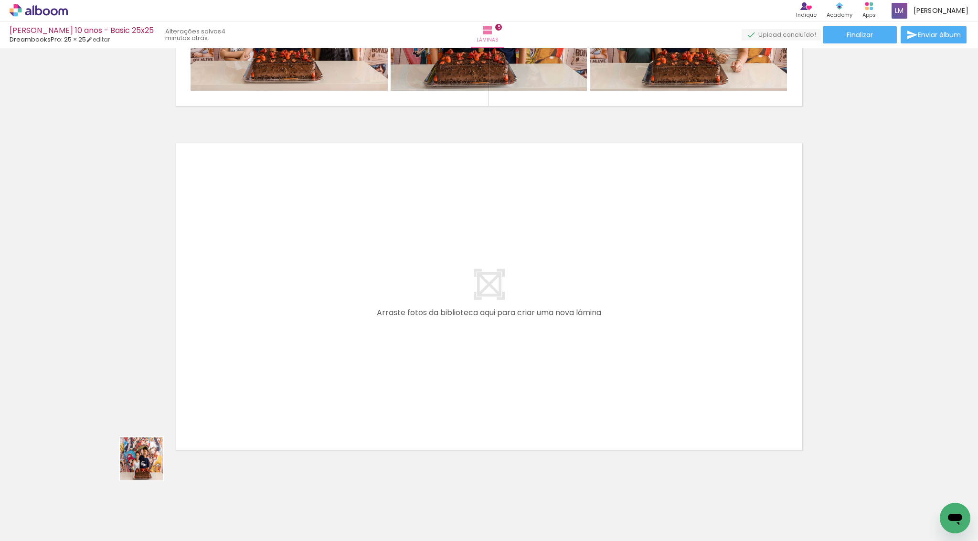
drag, startPoint x: 102, startPoint y: 513, endPoint x: 217, endPoint y: 406, distance: 157.5
click at [217, 406] on quentale-workspace at bounding box center [489, 270] width 978 height 541
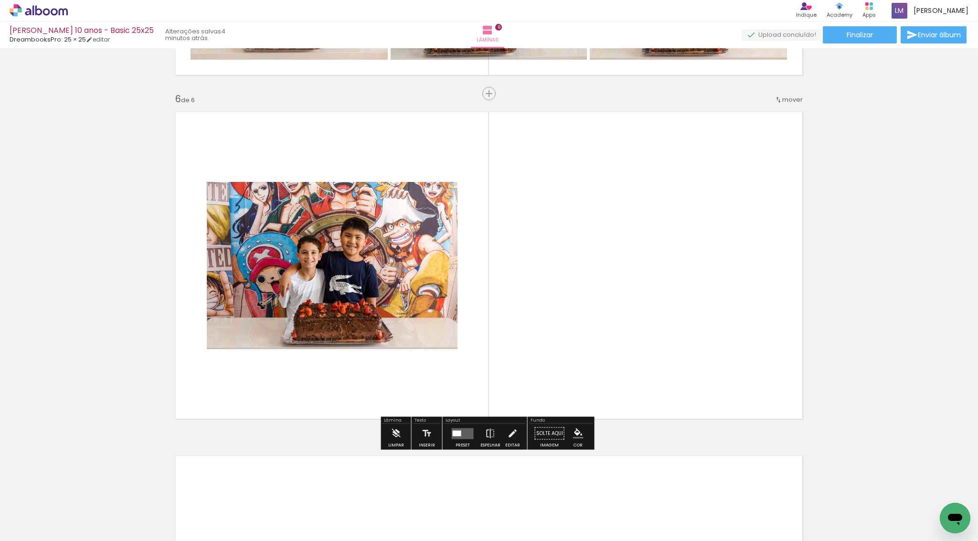
scroll to position [1691, 0]
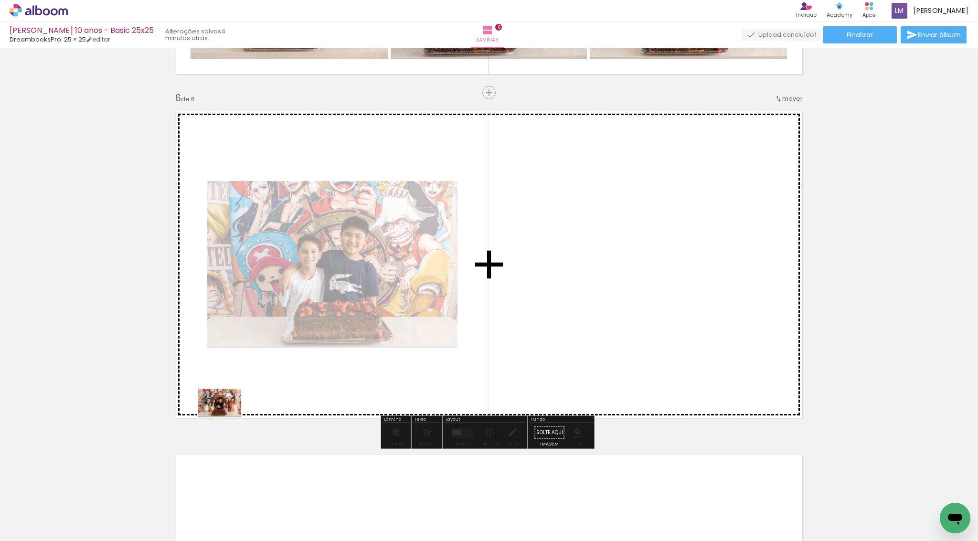
drag, startPoint x: 89, startPoint y: 506, endPoint x: 227, endPoint y: 417, distance: 163.7
click at [227, 417] on quentale-workspace at bounding box center [489, 270] width 978 height 541
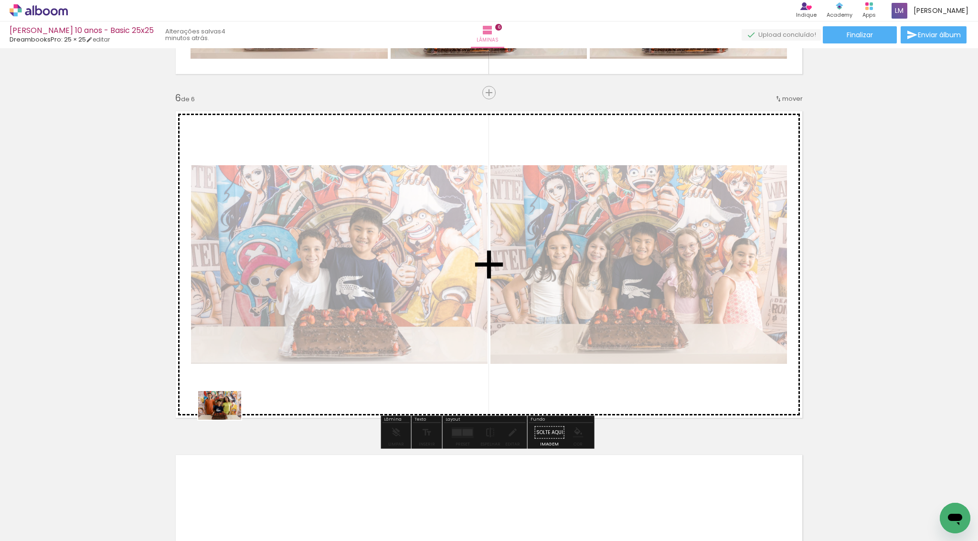
drag, startPoint x: 106, startPoint y: 505, endPoint x: 227, endPoint y: 420, distance: 148.1
click at [227, 420] on quentale-workspace at bounding box center [489, 270] width 978 height 541
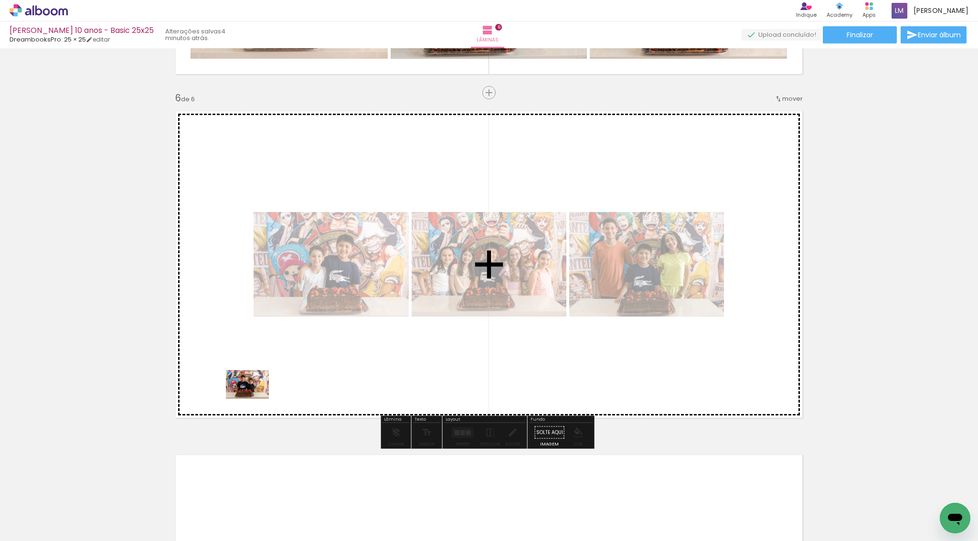
drag, startPoint x: 106, startPoint y: 500, endPoint x: 255, endPoint y: 399, distance: 180.1
click at [255, 399] on quentale-workspace at bounding box center [489, 270] width 978 height 541
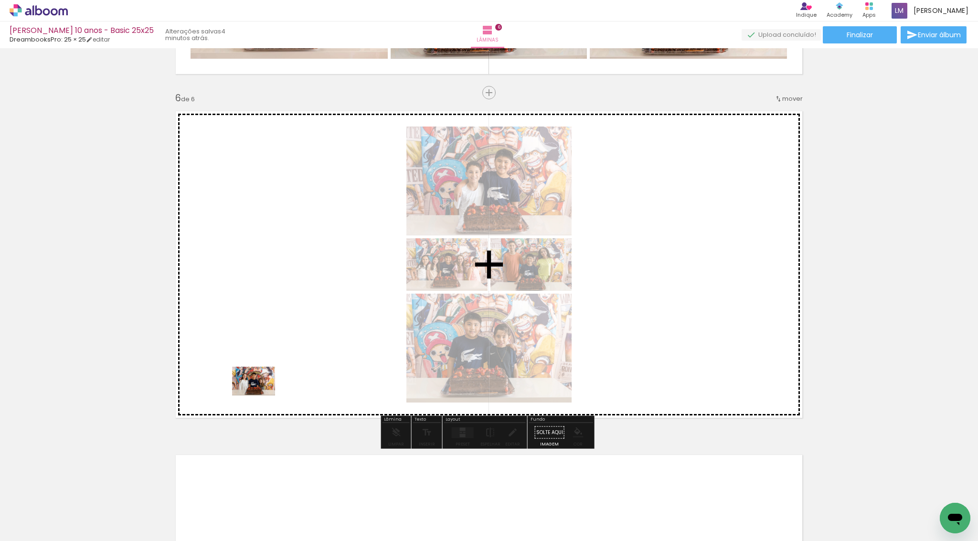
drag, startPoint x: 105, startPoint y: 499, endPoint x: 261, endPoint y: 395, distance: 187.0
click at [261, 395] on quentale-workspace at bounding box center [489, 270] width 978 height 541
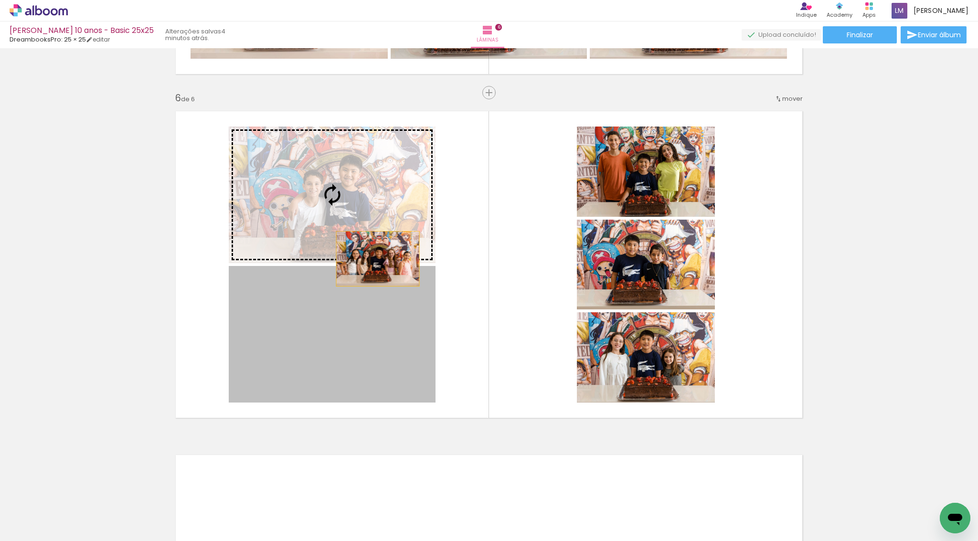
drag, startPoint x: 362, startPoint y: 365, endPoint x: 375, endPoint y: 256, distance: 110.1
click at [0, 0] on slot at bounding box center [0, 0] width 0 height 0
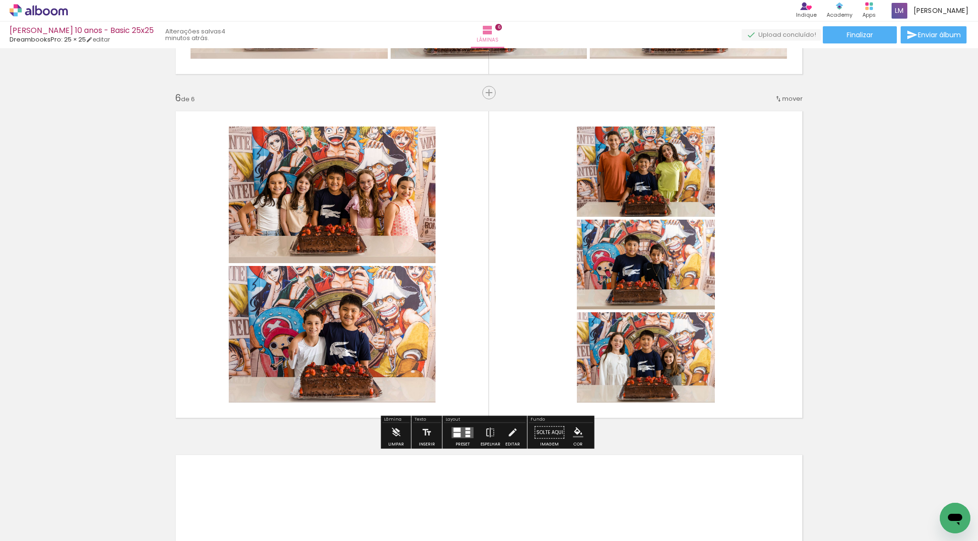
click at [466, 428] on div at bounding box center [468, 428] width 5 height 2
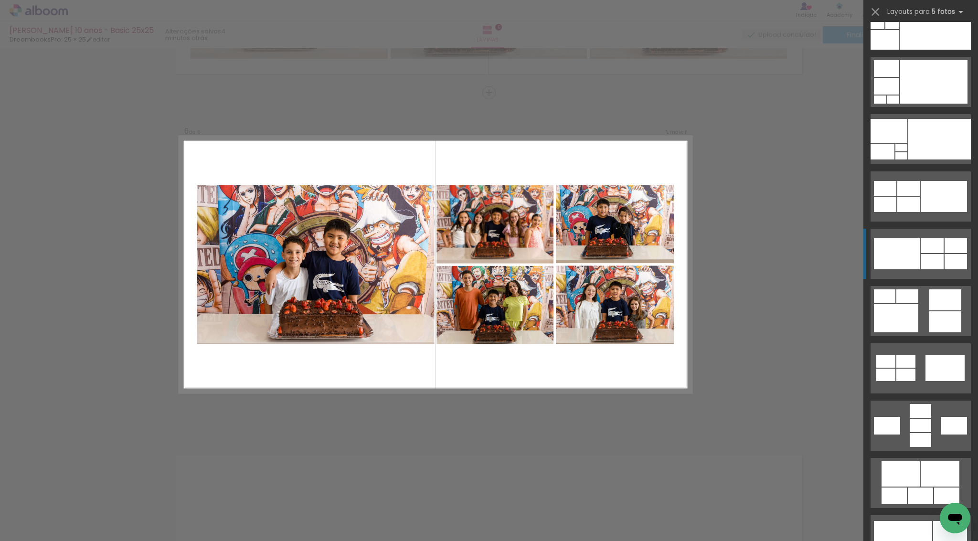
scroll to position [303, 0]
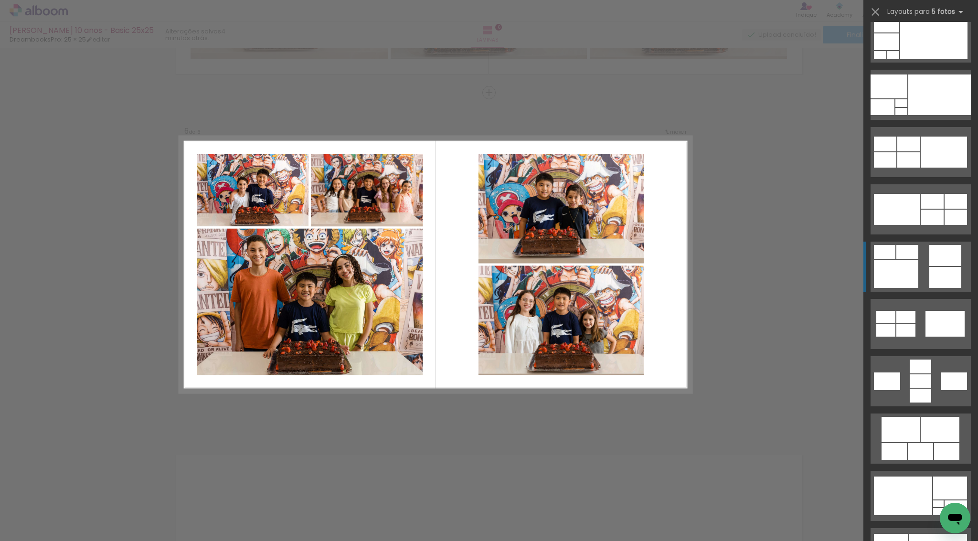
click at [936, 267] on div at bounding box center [945, 277] width 32 height 21
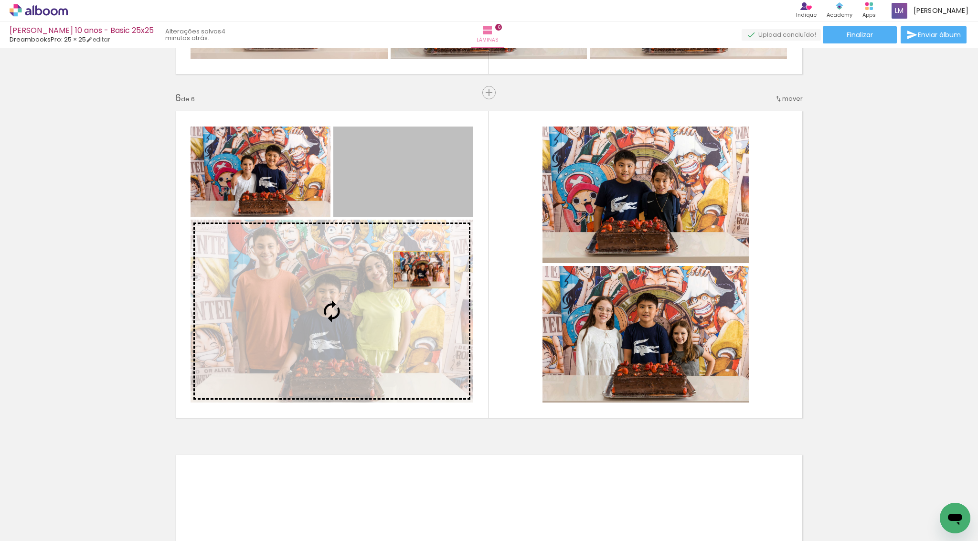
drag, startPoint x: 423, startPoint y: 188, endPoint x: 418, endPoint y: 288, distance: 100.4
click at [0, 0] on slot at bounding box center [0, 0] width 0 height 0
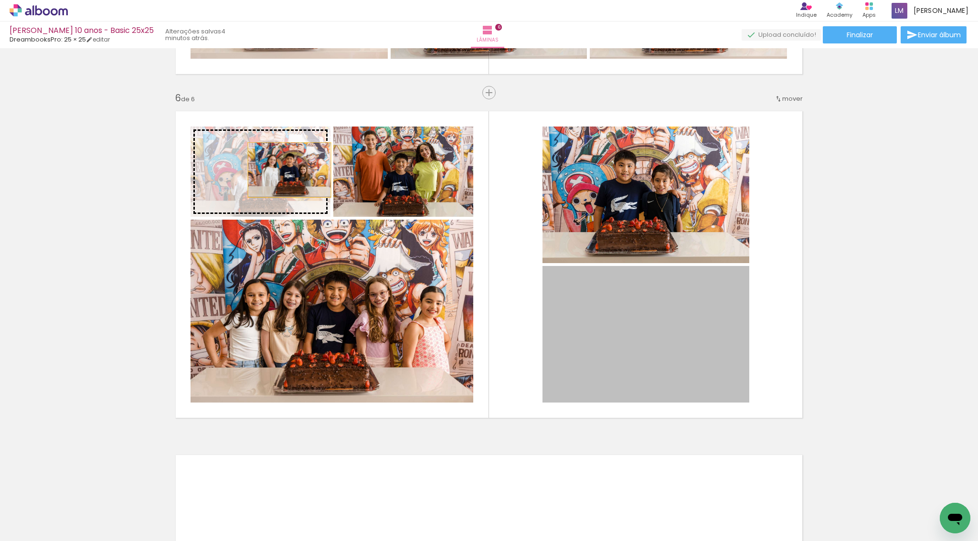
drag, startPoint x: 635, startPoint y: 322, endPoint x: 287, endPoint y: 170, distance: 380.3
click at [0, 0] on slot at bounding box center [0, 0] width 0 height 0
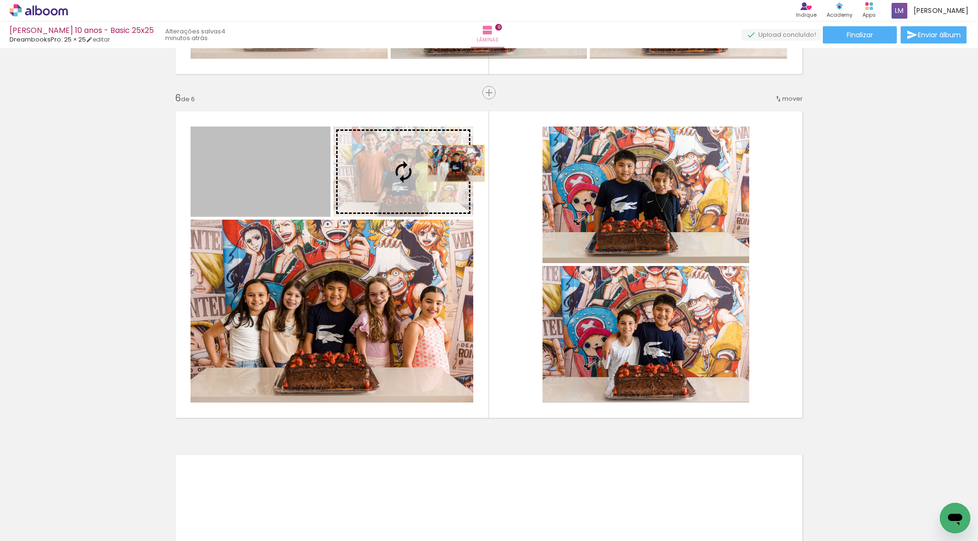
drag, startPoint x: 286, startPoint y: 155, endPoint x: 608, endPoint y: 172, distance: 322.8
click at [0, 0] on slot at bounding box center [0, 0] width 0 height 0
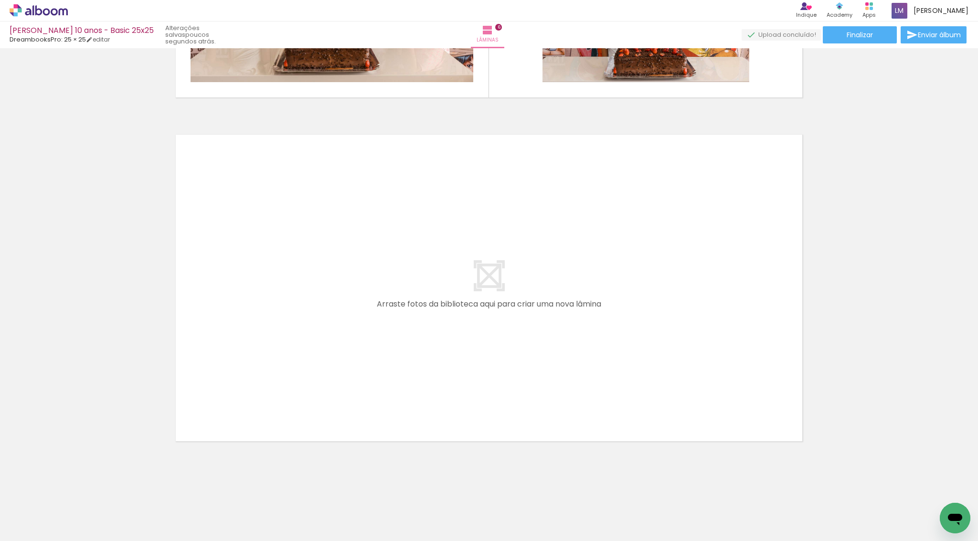
scroll to position [0, 0]
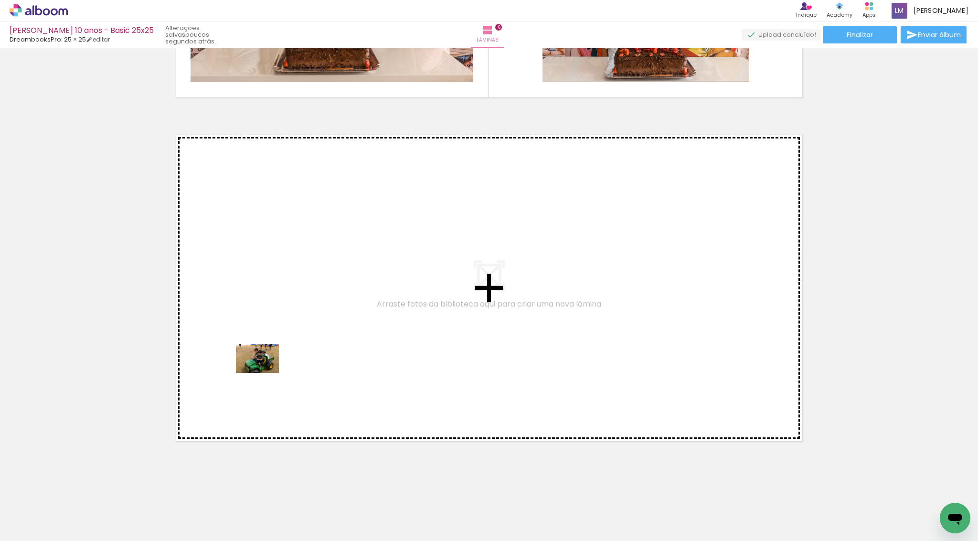
drag, startPoint x: 106, startPoint y: 499, endPoint x: 265, endPoint y: 373, distance: 202.2
click at [265, 373] on quentale-workspace at bounding box center [489, 270] width 978 height 541
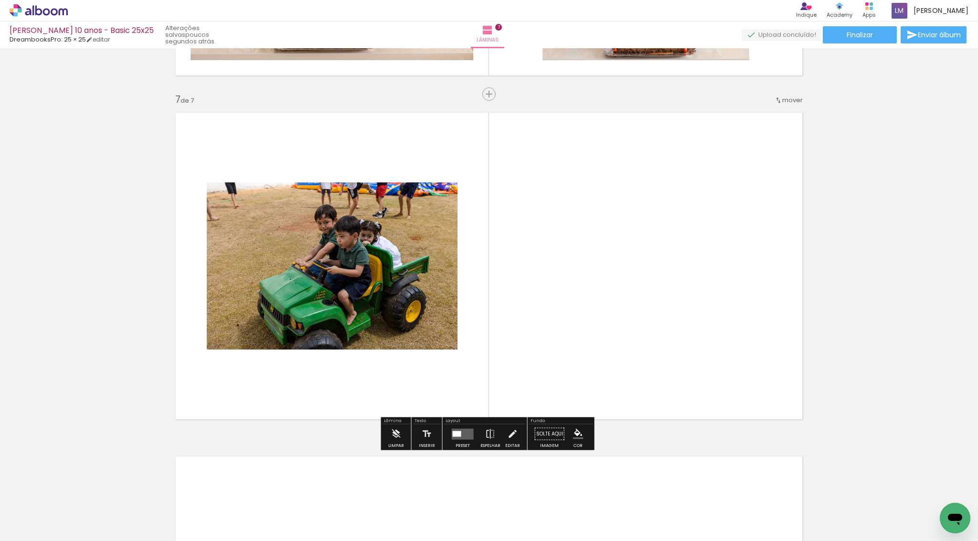
scroll to position [2034, 0]
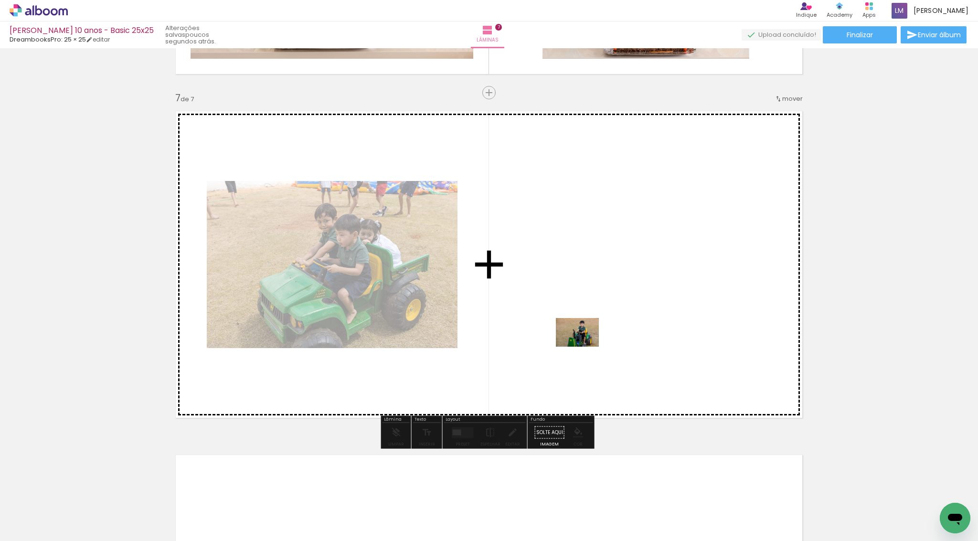
drag, startPoint x: 584, startPoint y: 500, endPoint x: 585, endPoint y: 347, distance: 152.8
click at [585, 347] on quentale-workspace at bounding box center [489, 270] width 978 height 541
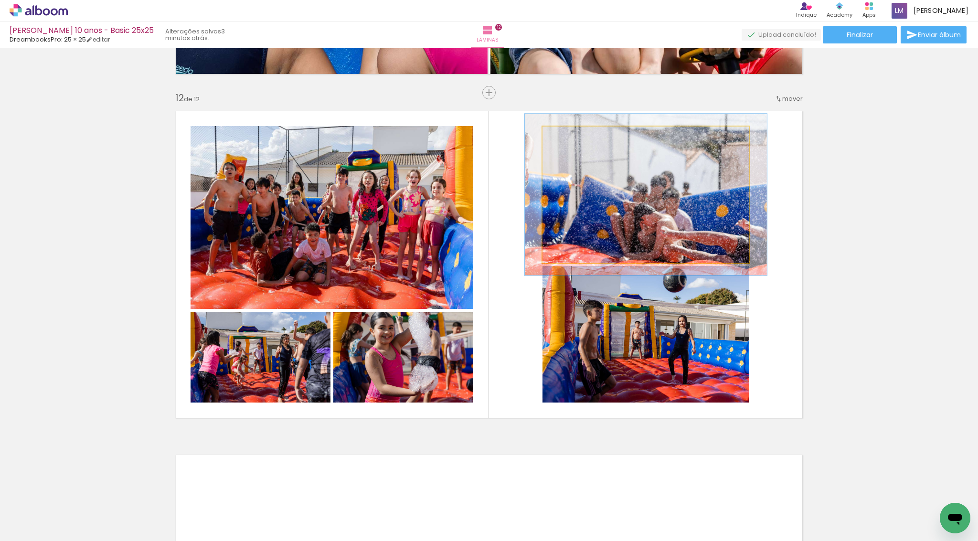
drag, startPoint x: 567, startPoint y: 135, endPoint x: 576, endPoint y: 138, distance: 9.4
type paper-slider "120"
click at [574, 136] on div at bounding box center [570, 136] width 15 height 15
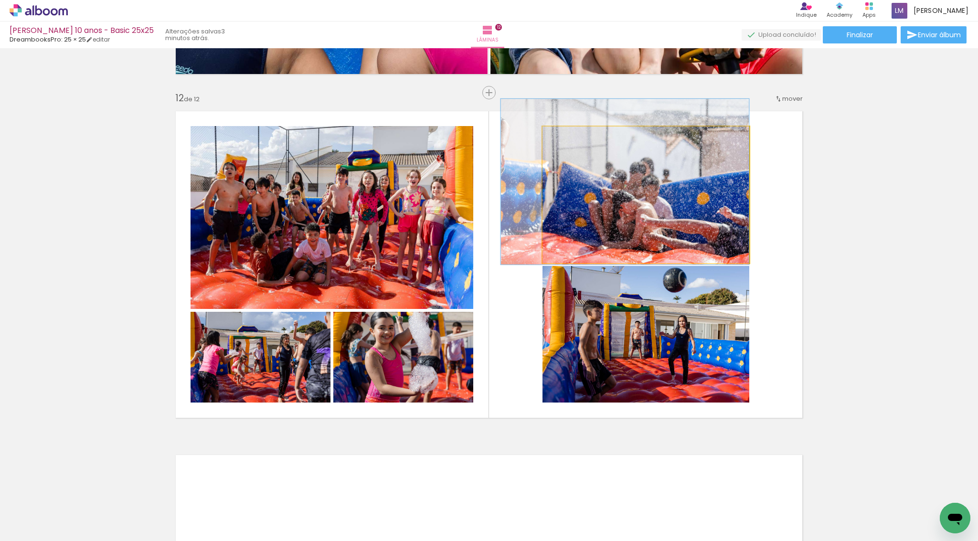
drag, startPoint x: 659, startPoint y: 182, endPoint x: 632, endPoint y: 170, distance: 28.9
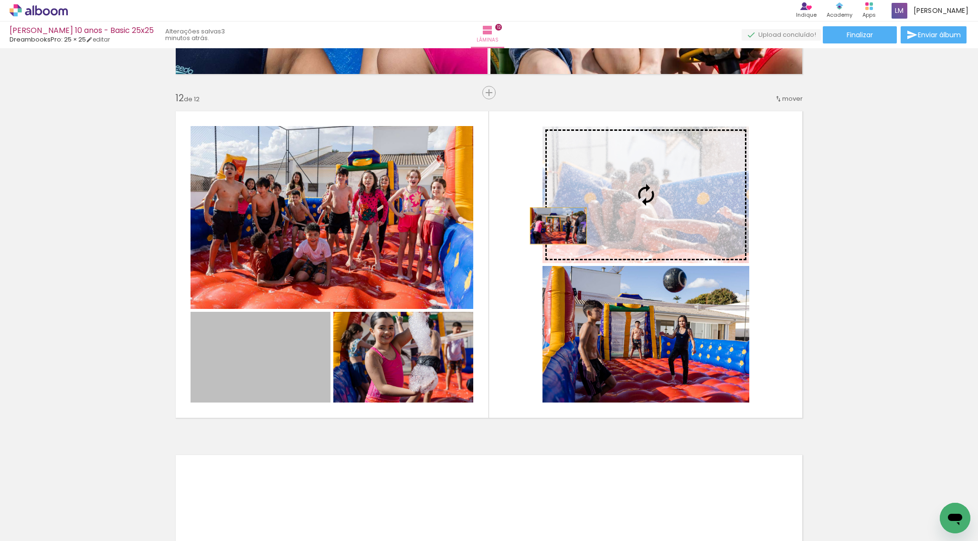
drag, startPoint x: 284, startPoint y: 358, endPoint x: 573, endPoint y: 218, distance: 321.7
click at [0, 0] on slot at bounding box center [0, 0] width 0 height 0
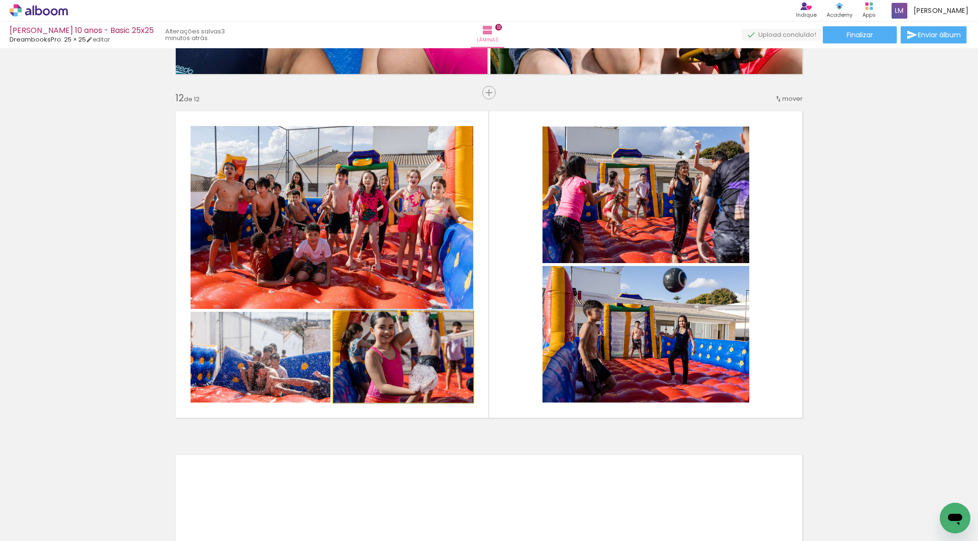
drag, startPoint x: 420, startPoint y: 347, endPoint x: 259, endPoint y: 348, distance: 161.4
click at [0, 0] on slot at bounding box center [0, 0] width 0 height 0
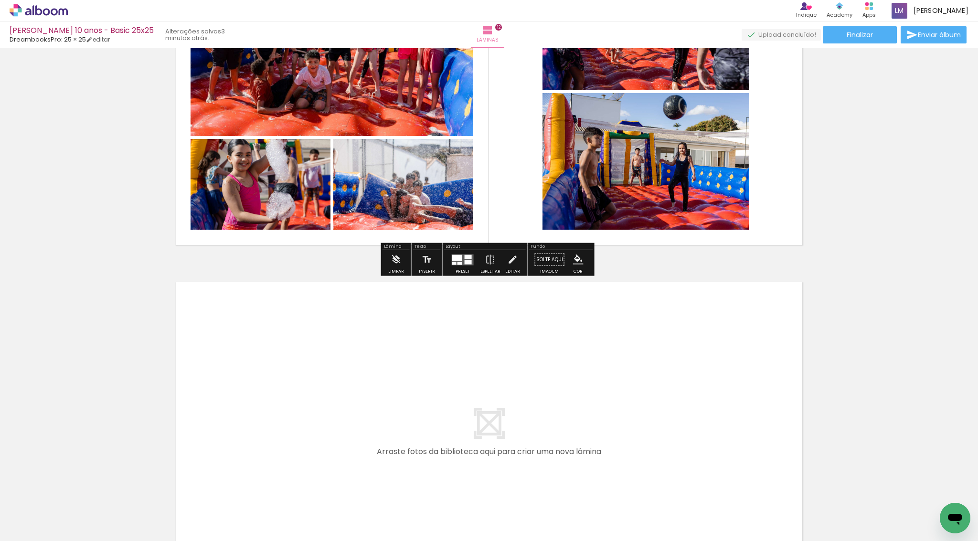
scroll to position [4066, 0]
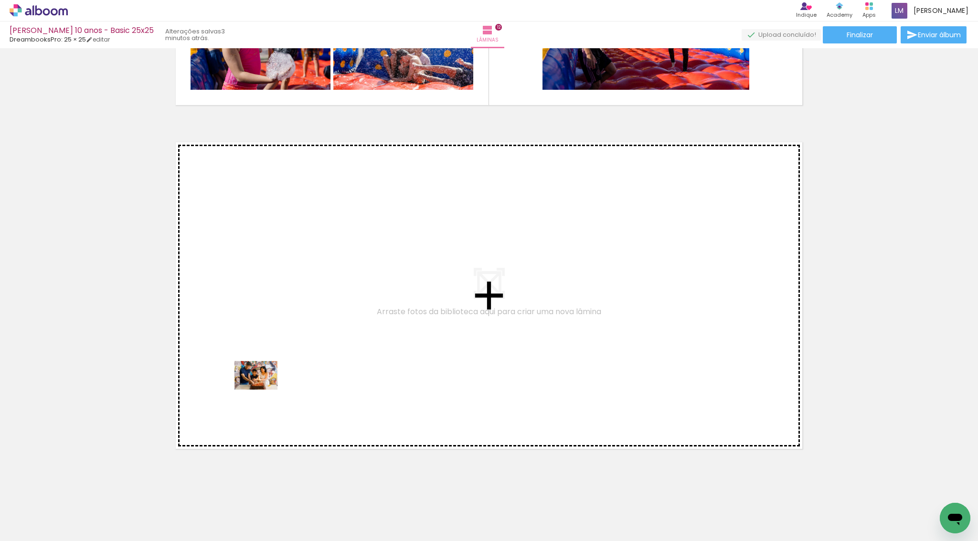
drag, startPoint x: 92, startPoint y: 512, endPoint x: 263, endPoint y: 390, distance: 210.2
click at [263, 390] on quentale-workspace at bounding box center [489, 270] width 978 height 541
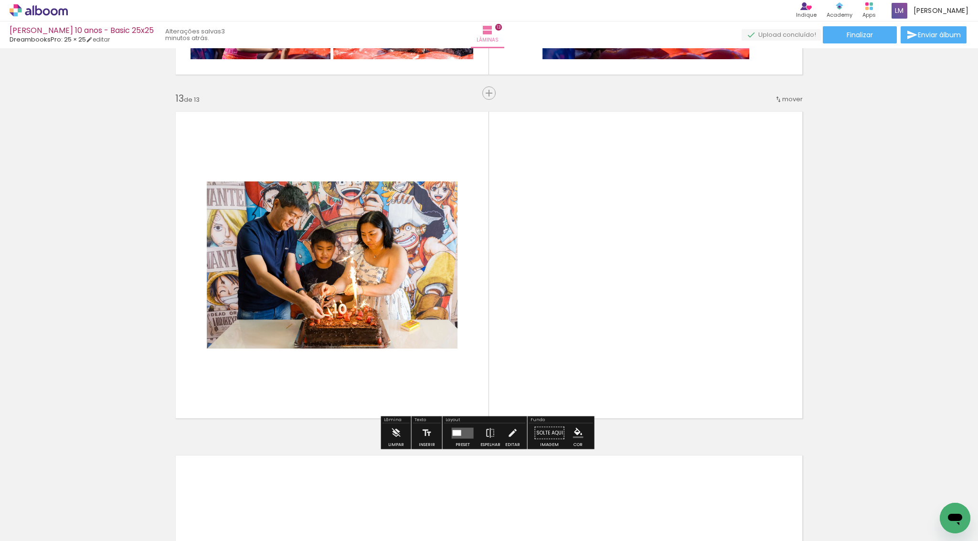
scroll to position [4097, 0]
drag, startPoint x: 96, startPoint y: 511, endPoint x: 289, endPoint y: 375, distance: 236.4
click at [289, 375] on quentale-workspace at bounding box center [489, 270] width 978 height 541
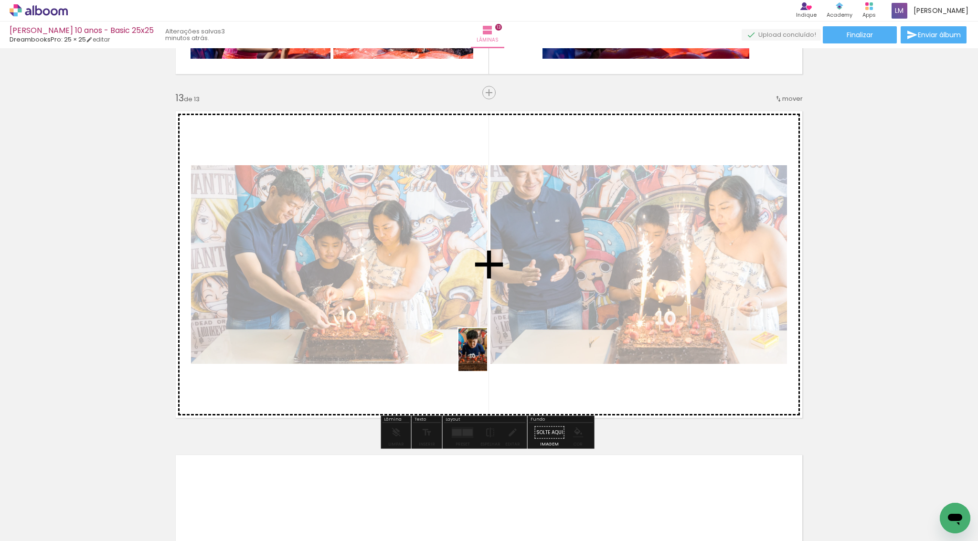
drag, startPoint x: 110, startPoint y: 507, endPoint x: 487, endPoint y: 357, distance: 406.0
click at [487, 357] on quentale-workspace at bounding box center [489, 270] width 978 height 541
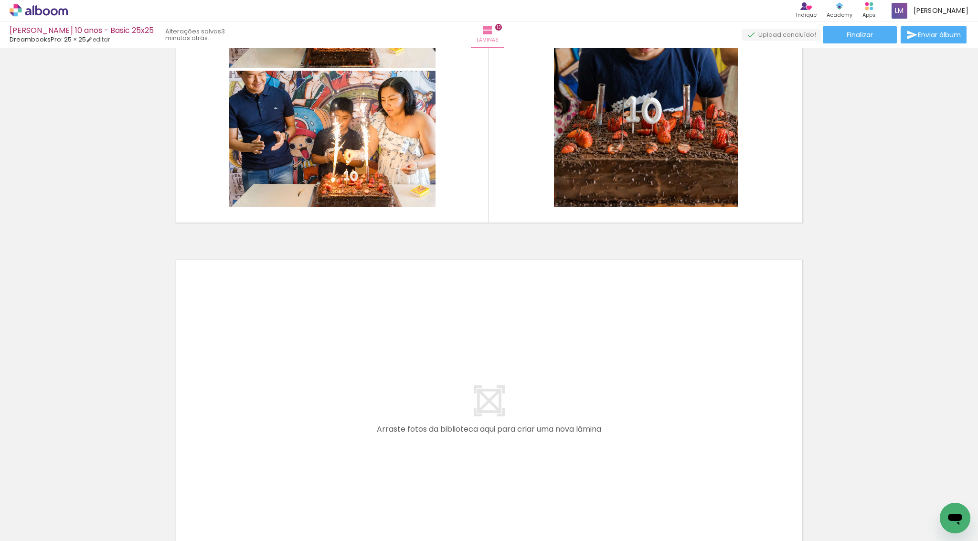
scroll to position [4418, 0]
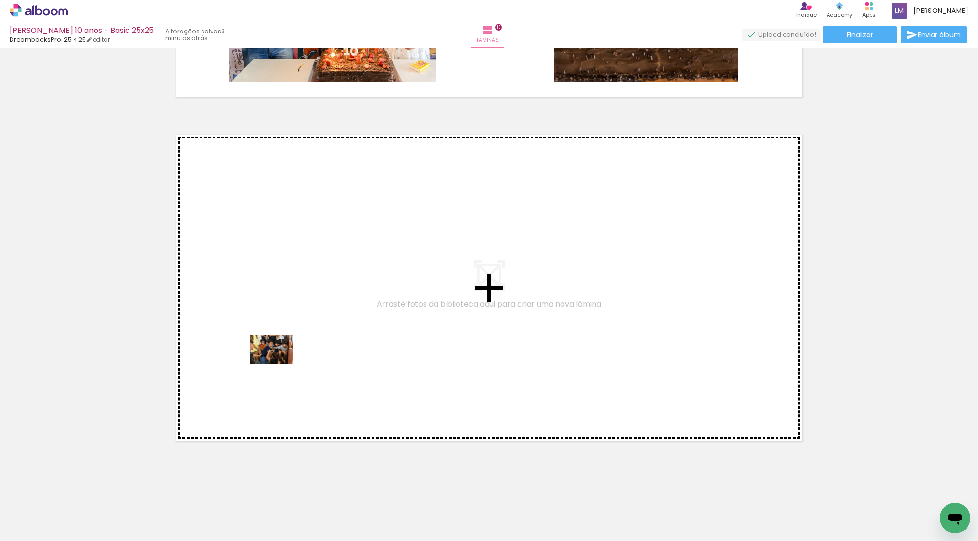
drag, startPoint x: 94, startPoint y: 510, endPoint x: 278, endPoint y: 364, distance: 235.3
click at [278, 364] on quentale-workspace at bounding box center [489, 270] width 978 height 541
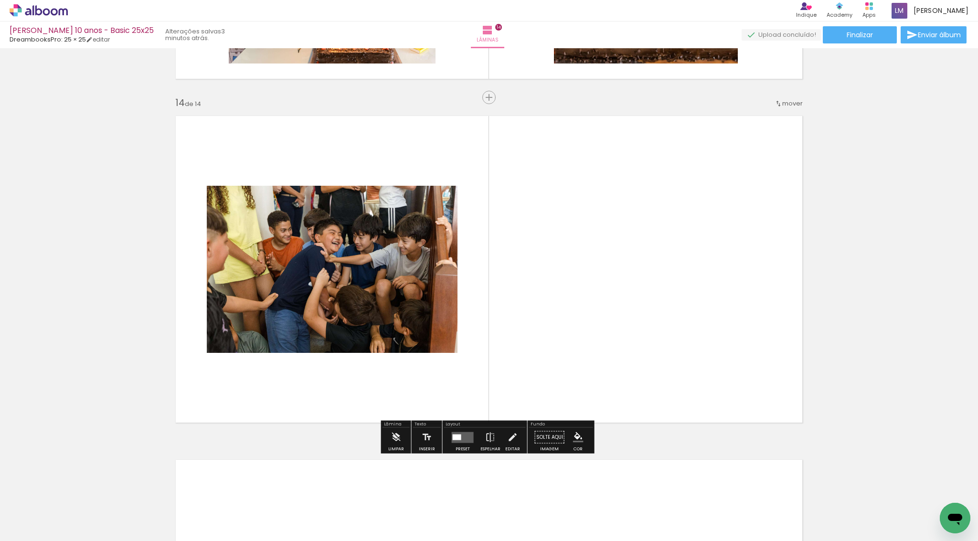
scroll to position [4441, 0]
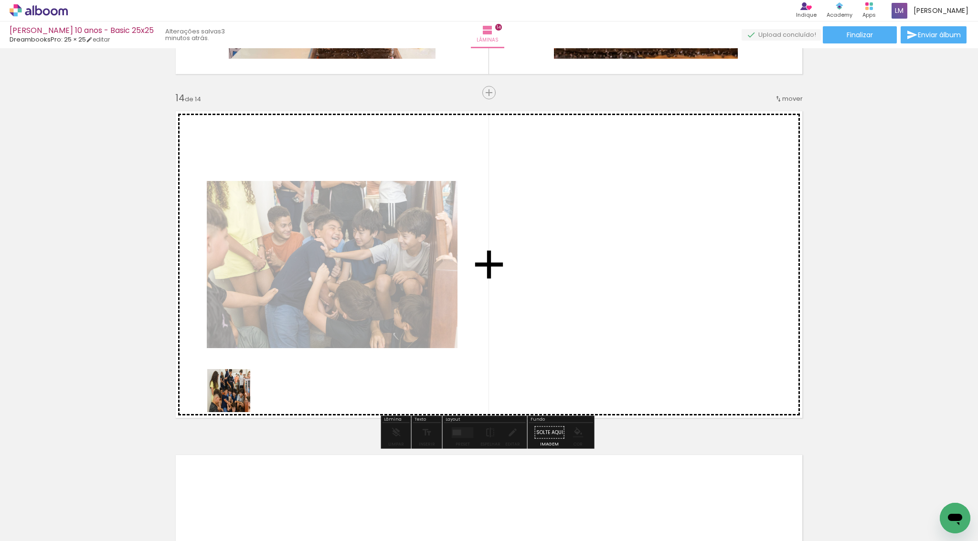
drag, startPoint x: 115, startPoint y: 493, endPoint x: 253, endPoint y: 386, distance: 174.6
click at [253, 386] on quentale-workspace at bounding box center [489, 270] width 978 height 541
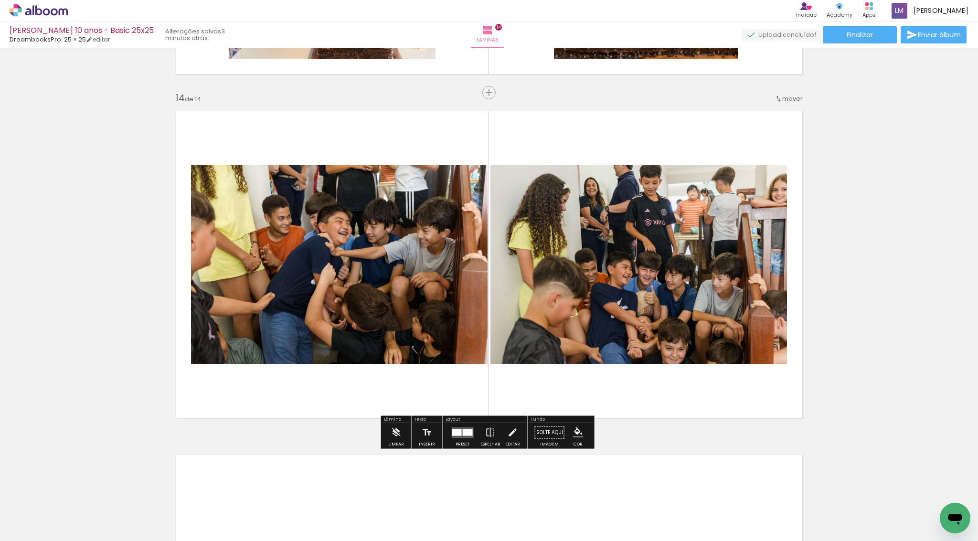
scroll to position [4593, 0]
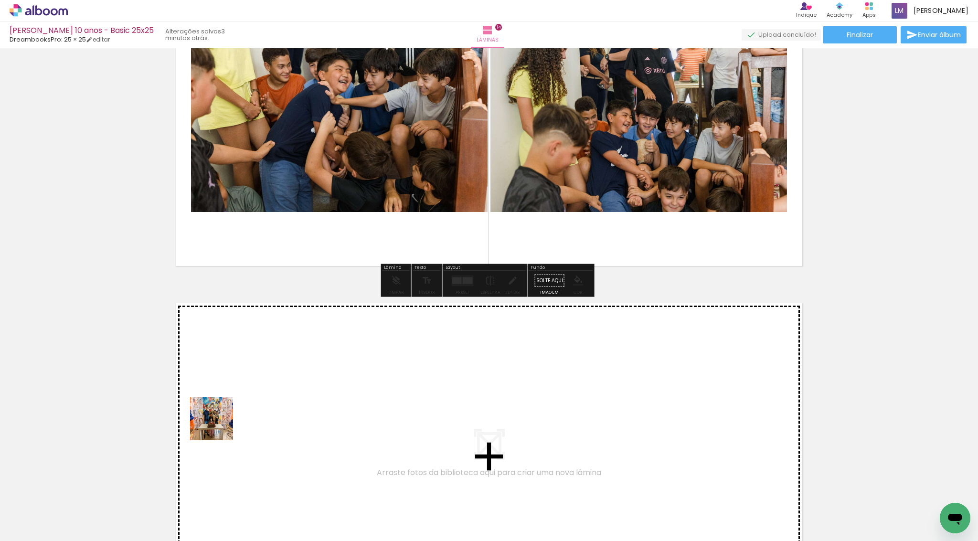
drag, startPoint x: 101, startPoint y: 507, endPoint x: 219, endPoint y: 426, distance: 142.8
click at [219, 426] on quentale-workspace at bounding box center [489, 270] width 978 height 541
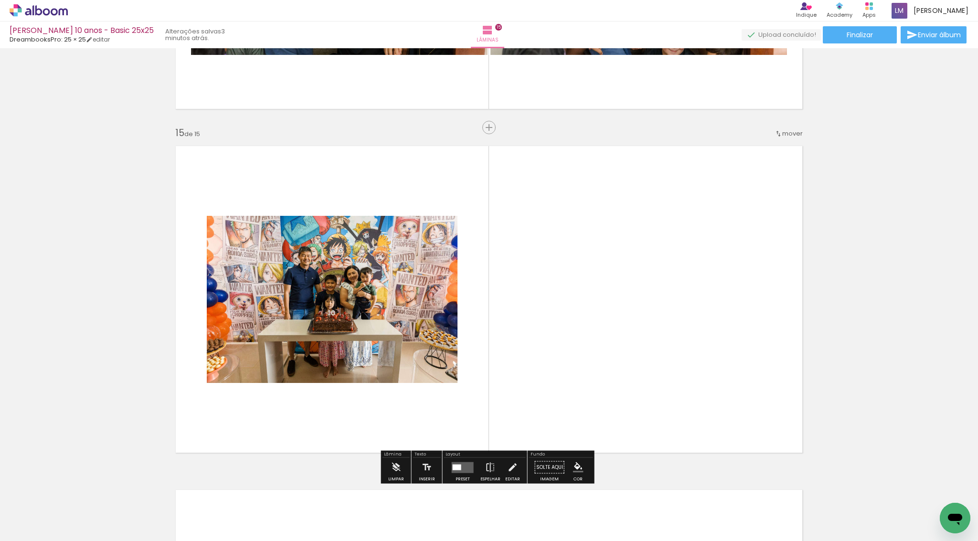
scroll to position [4785, 0]
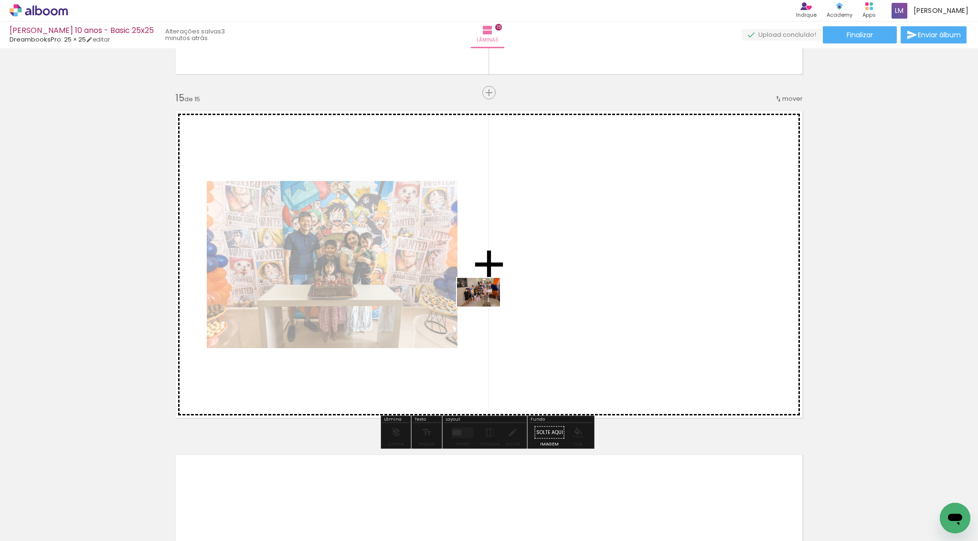
drag, startPoint x: 96, startPoint y: 512, endPoint x: 487, endPoint y: 306, distance: 441.3
click at [487, 306] on quentale-workspace at bounding box center [489, 270] width 978 height 541
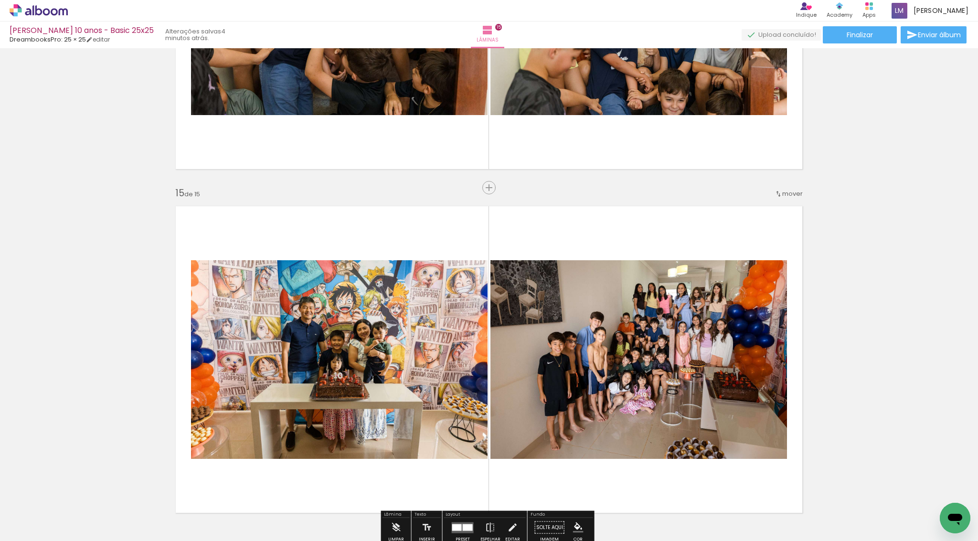
scroll to position [4814, 0]
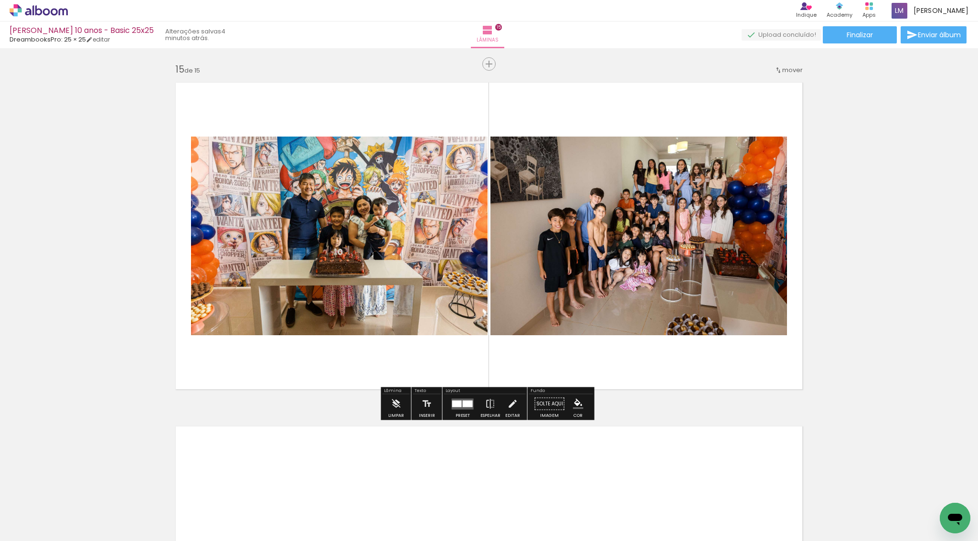
click at [456, 403] on div at bounding box center [457, 403] width 10 height 7
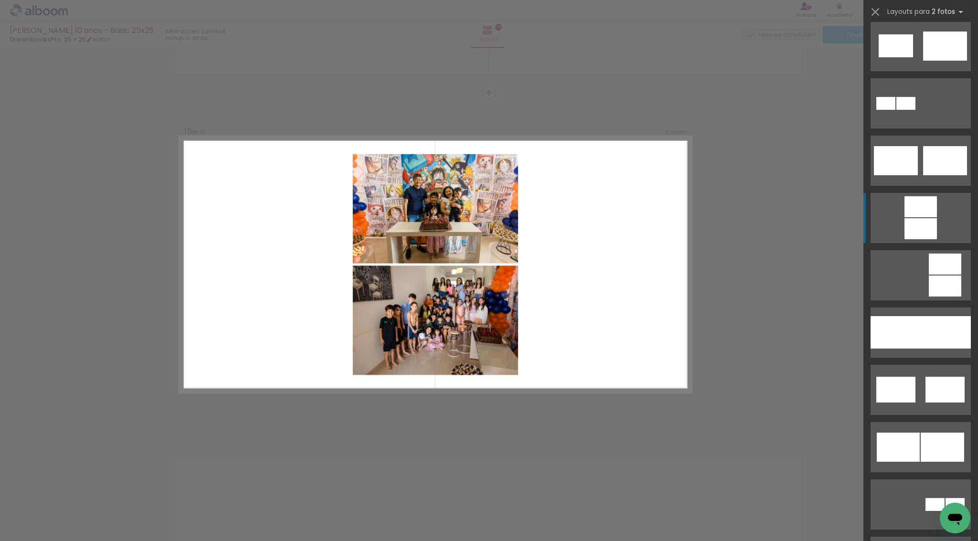
scroll to position [334, 0]
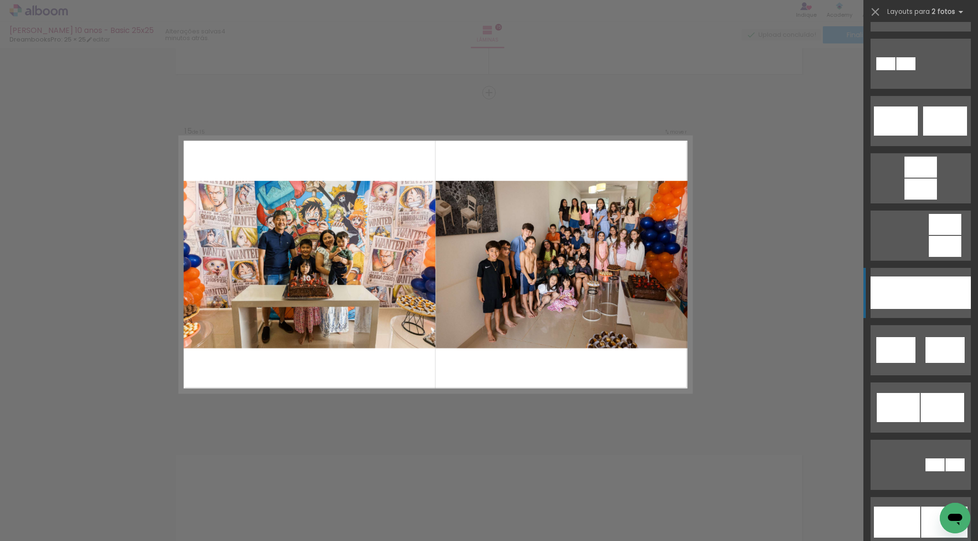
click at [905, 299] on div at bounding box center [896, 293] width 50 height 32
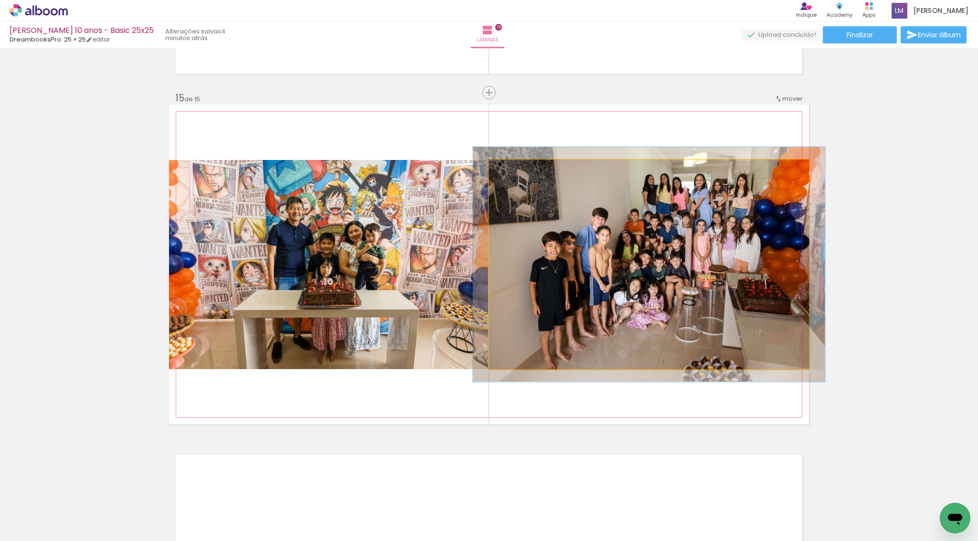
drag, startPoint x: 514, startPoint y: 171, endPoint x: 522, endPoint y: 176, distance: 9.2
type paper-slider "110"
click at [517, 171] on div at bounding box center [514, 169] width 15 height 15
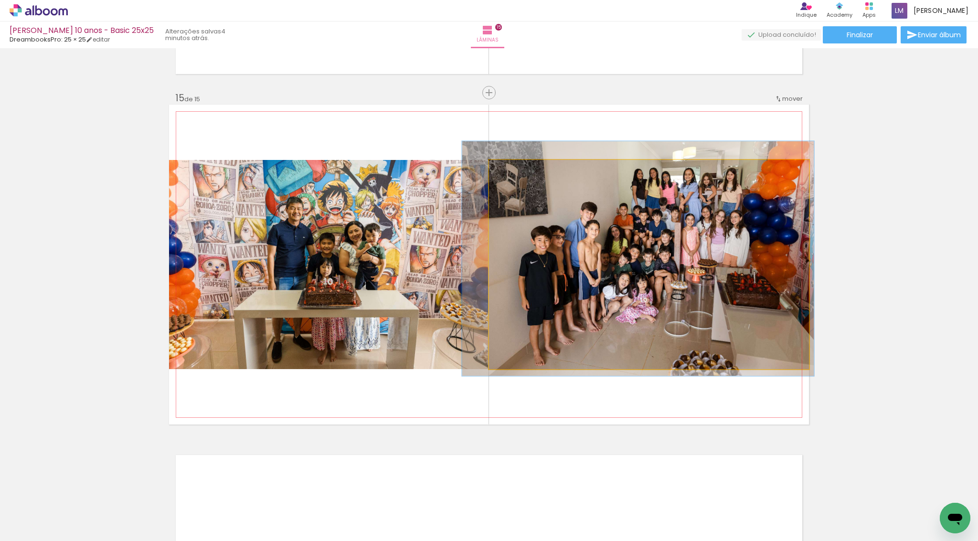
drag, startPoint x: 617, startPoint y: 243, endPoint x: 606, endPoint y: 238, distance: 11.1
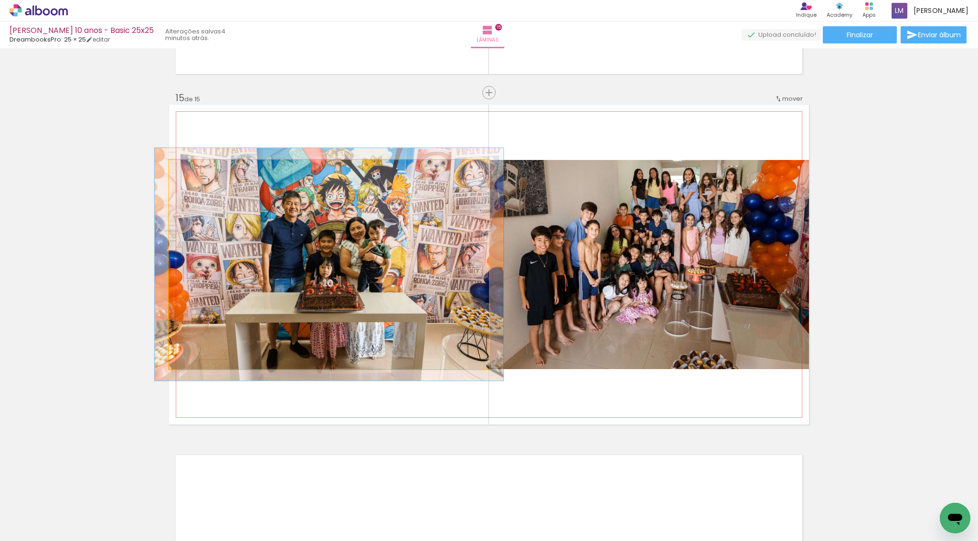
type paper-slider "109"
click at [193, 170] on div at bounding box center [194, 170] width 9 height 9
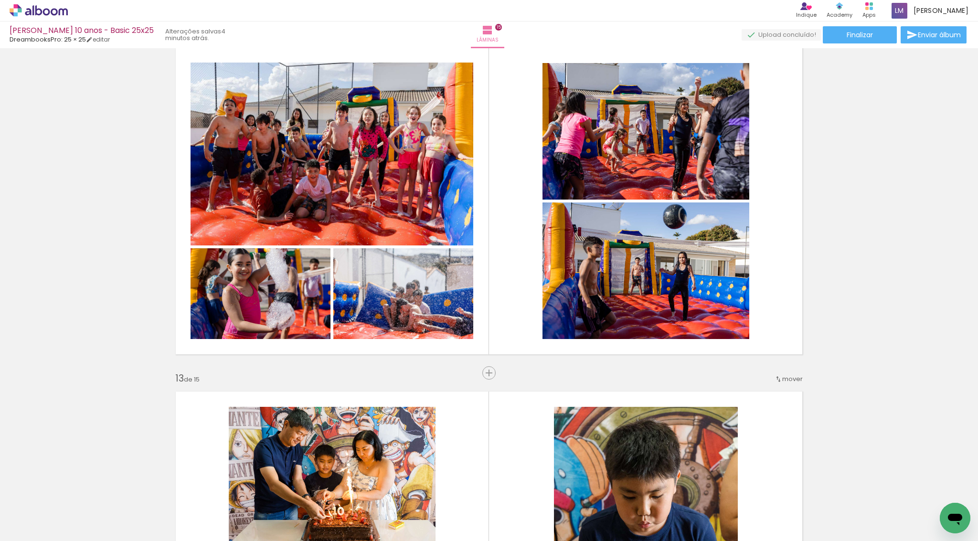
scroll to position [3990, 0]
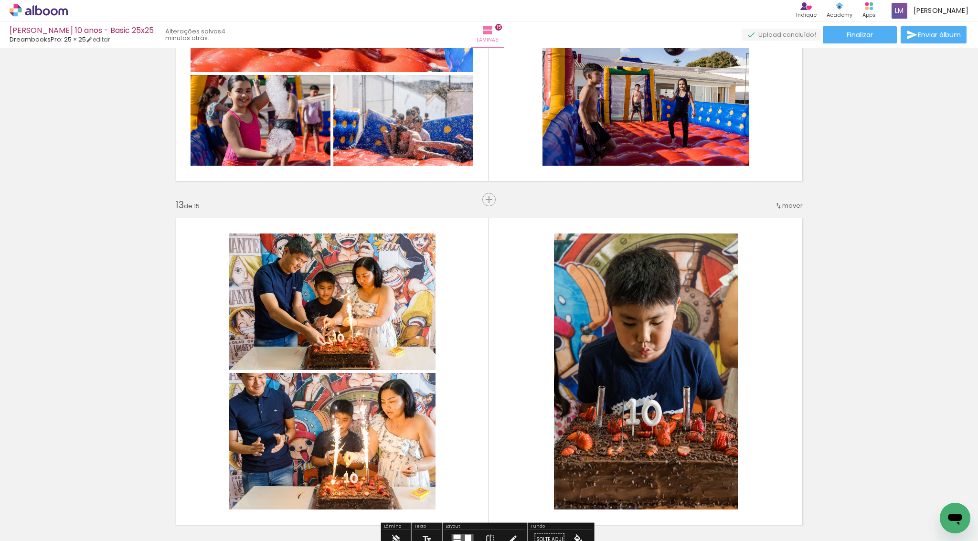
click at [787, 205] on span "mover" at bounding box center [792, 205] width 21 height 9
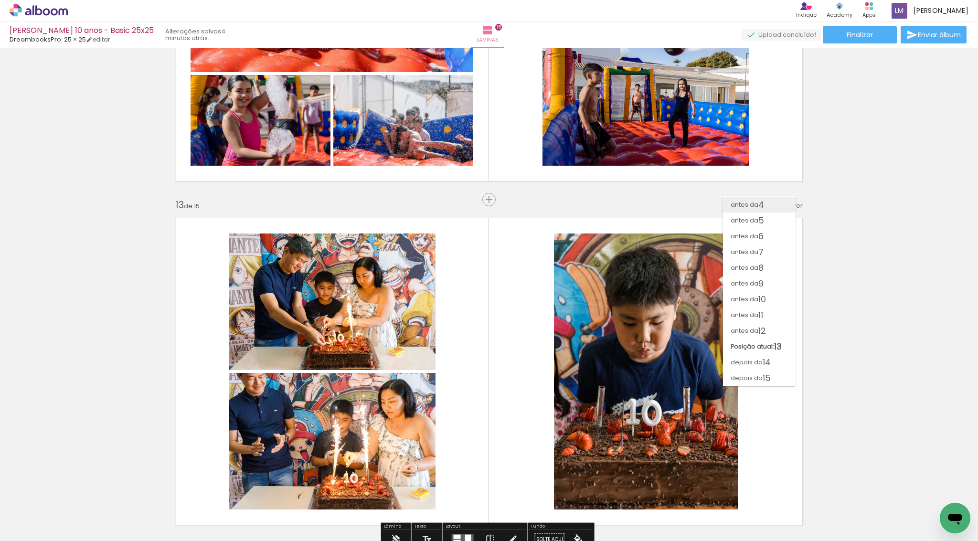
scroll to position [47, 0]
click at [763, 375] on span "15" at bounding box center [767, 378] width 8 height 16
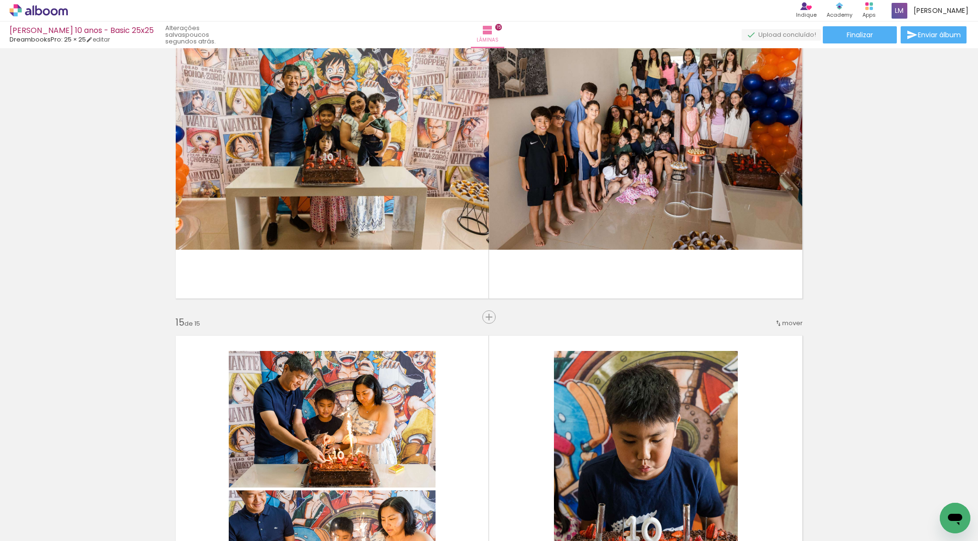
scroll to position [4683, 0]
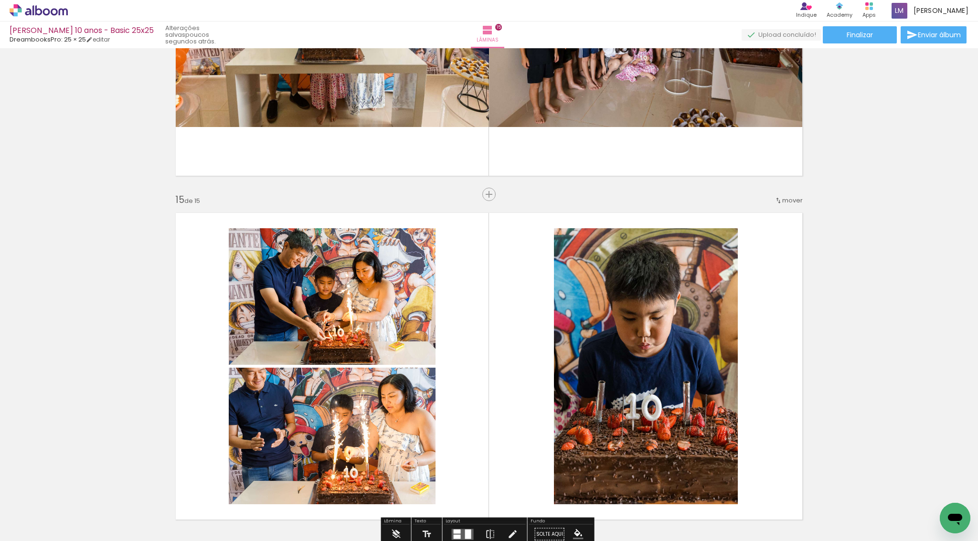
click at [776, 200] on iron-icon at bounding box center [779, 201] width 8 height 8
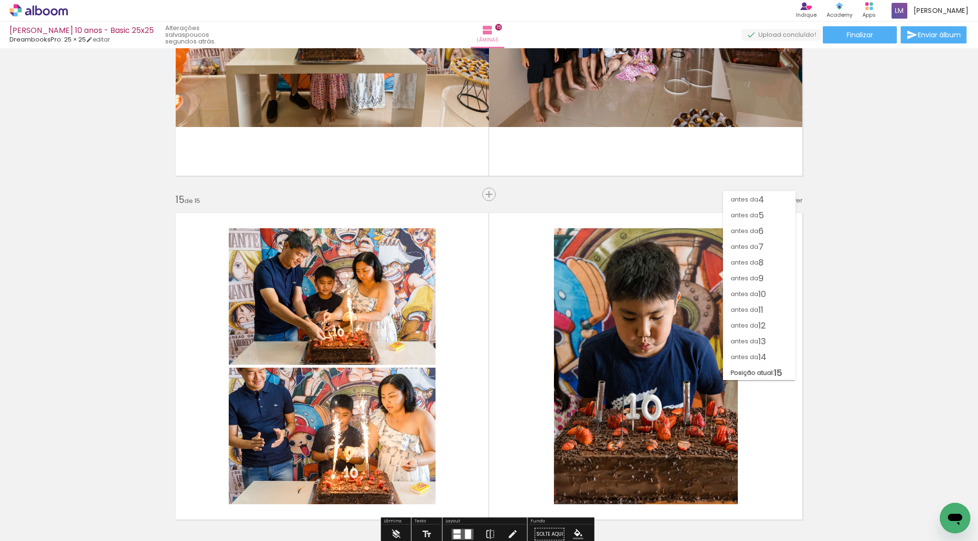
scroll to position [47, 0]
click at [766, 336] on span "13" at bounding box center [762, 341] width 8 height 16
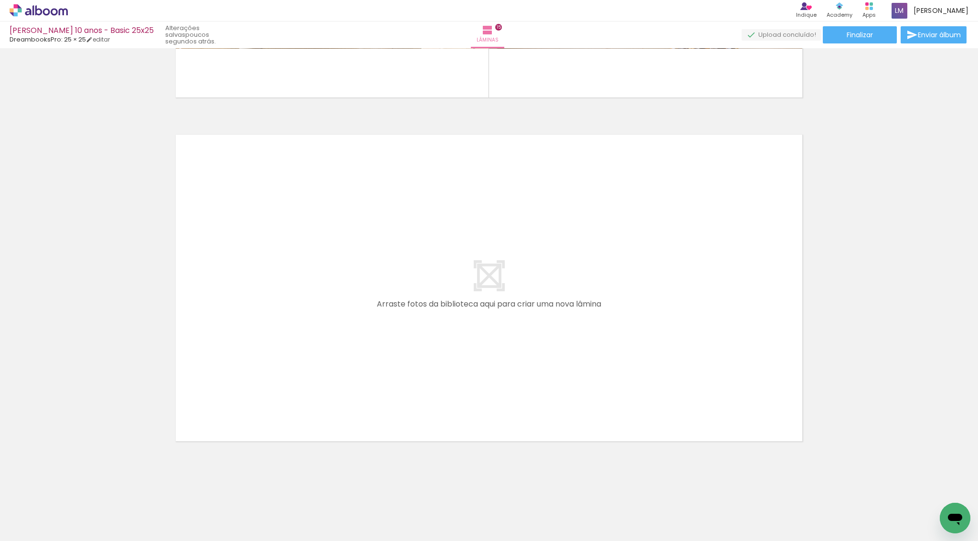
scroll to position [4972, 0]
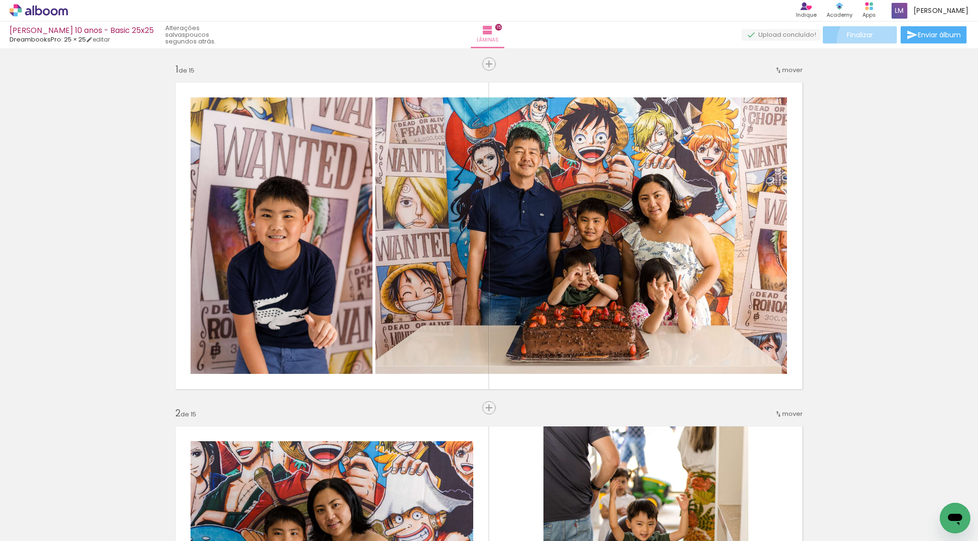
click at [866, 42] on paper-button "Finalizar" at bounding box center [860, 34] width 74 height 17
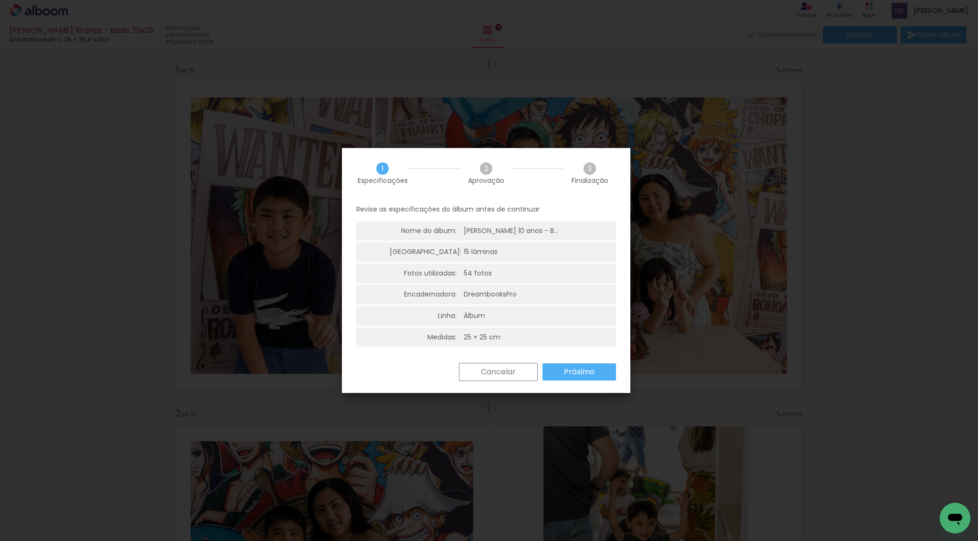
click at [0, 0] on slot "Próximo" at bounding box center [0, 0] width 0 height 0
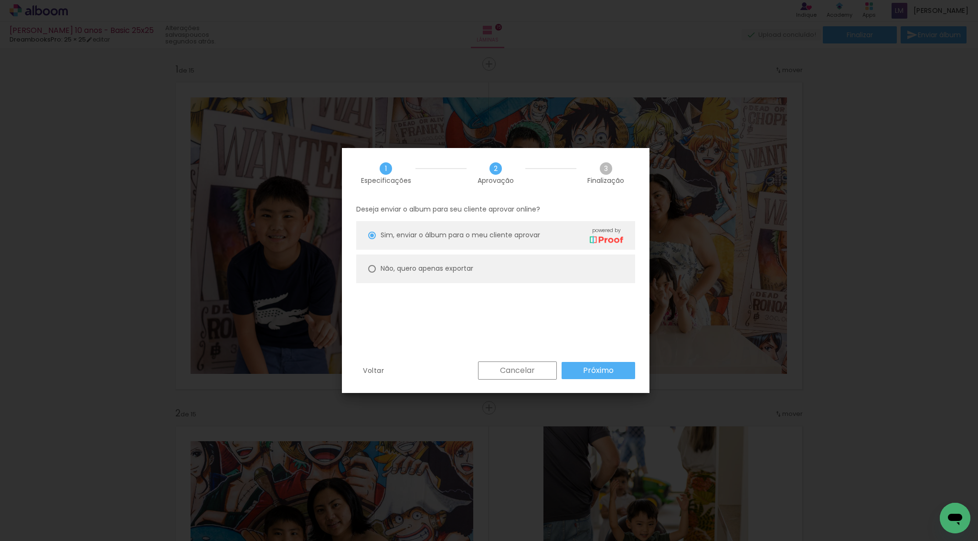
click at [400, 273] on div "Não, quero apenas exportar" at bounding box center [427, 269] width 93 height 10
type paper-radio-button "on"
click at [0, 0] on slot "Próximo" at bounding box center [0, 0] width 0 height 0
type input "Alta, 300 DPI"
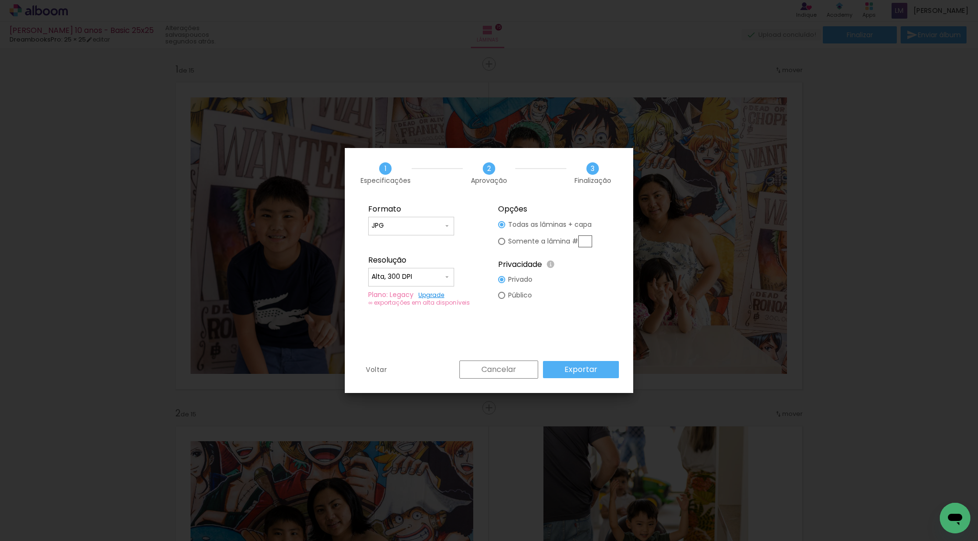
click at [601, 374] on paper-button "Exportar" at bounding box center [581, 369] width 76 height 17
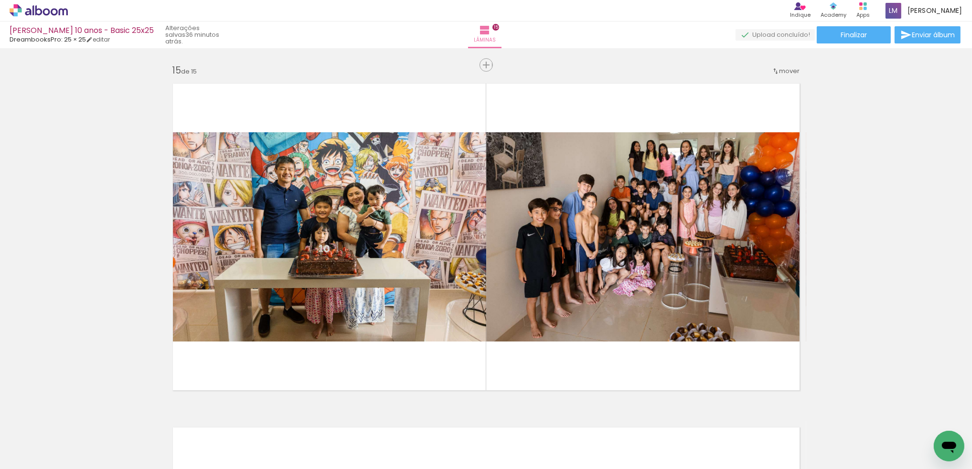
scroll to position [334, 0]
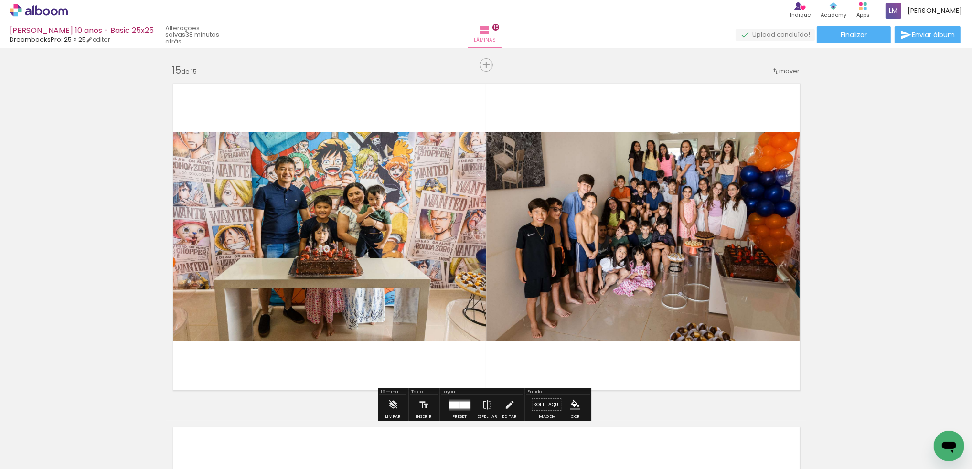
click at [23, 464] on span "Adicionar Fotos" at bounding box center [34, 463] width 29 height 11
click at [0, 0] on input "file" at bounding box center [0, 0] width 0 height 0
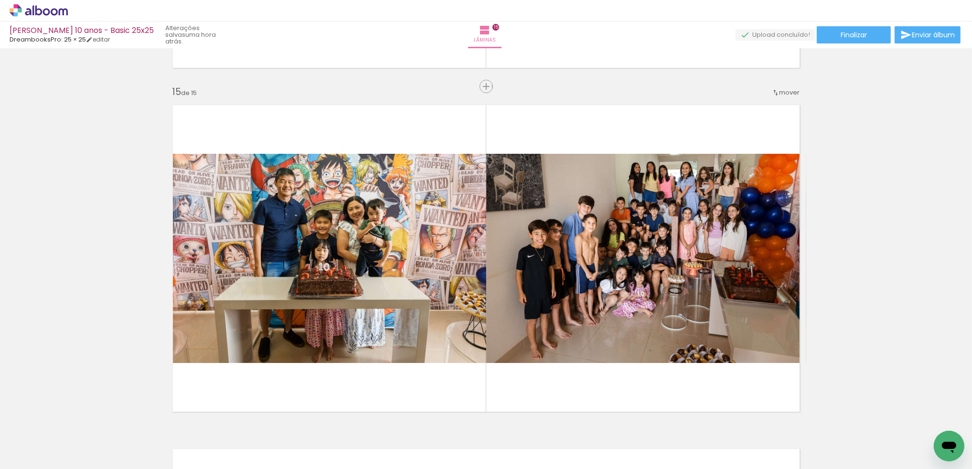
scroll to position [4819, 0]
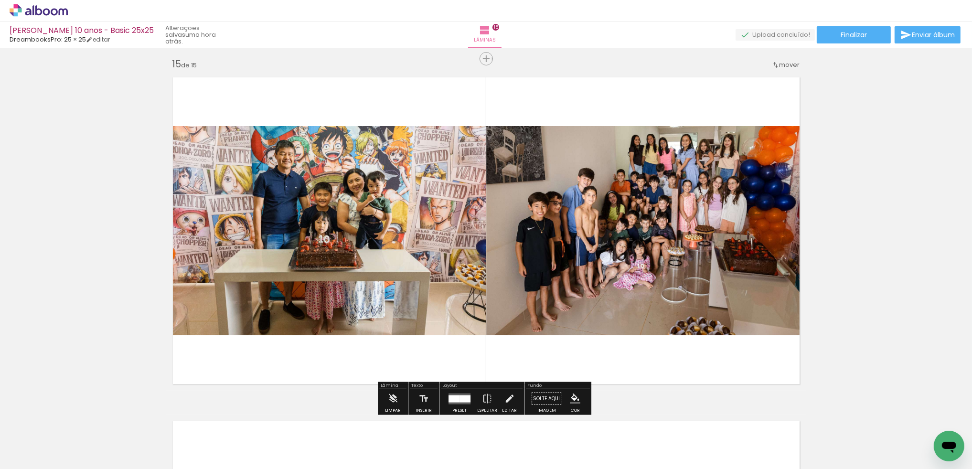
click at [0, 0] on paper-button "Adicionar Fotos" at bounding box center [0, 0] width 0 height 0
click at [0, 0] on input "file" at bounding box center [0, 0] width 0 height 0
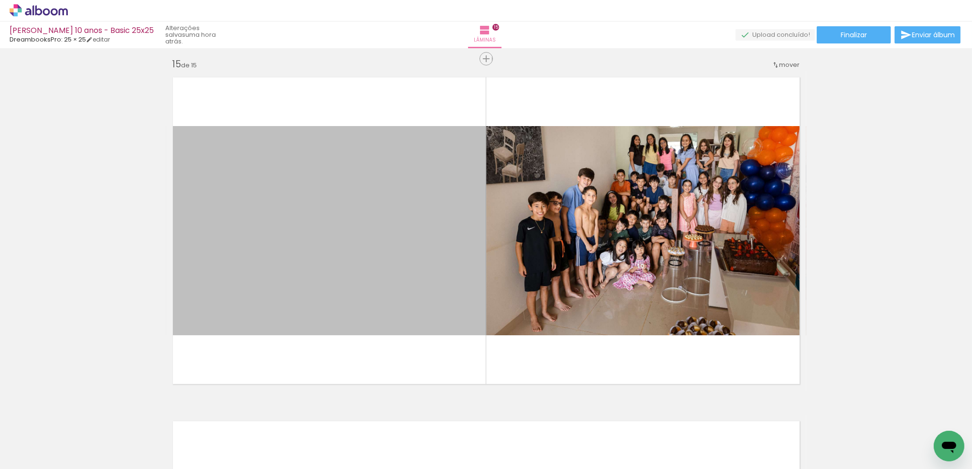
scroll to position [0, 0]
